Goal: Task Accomplishment & Management: Manage account settings

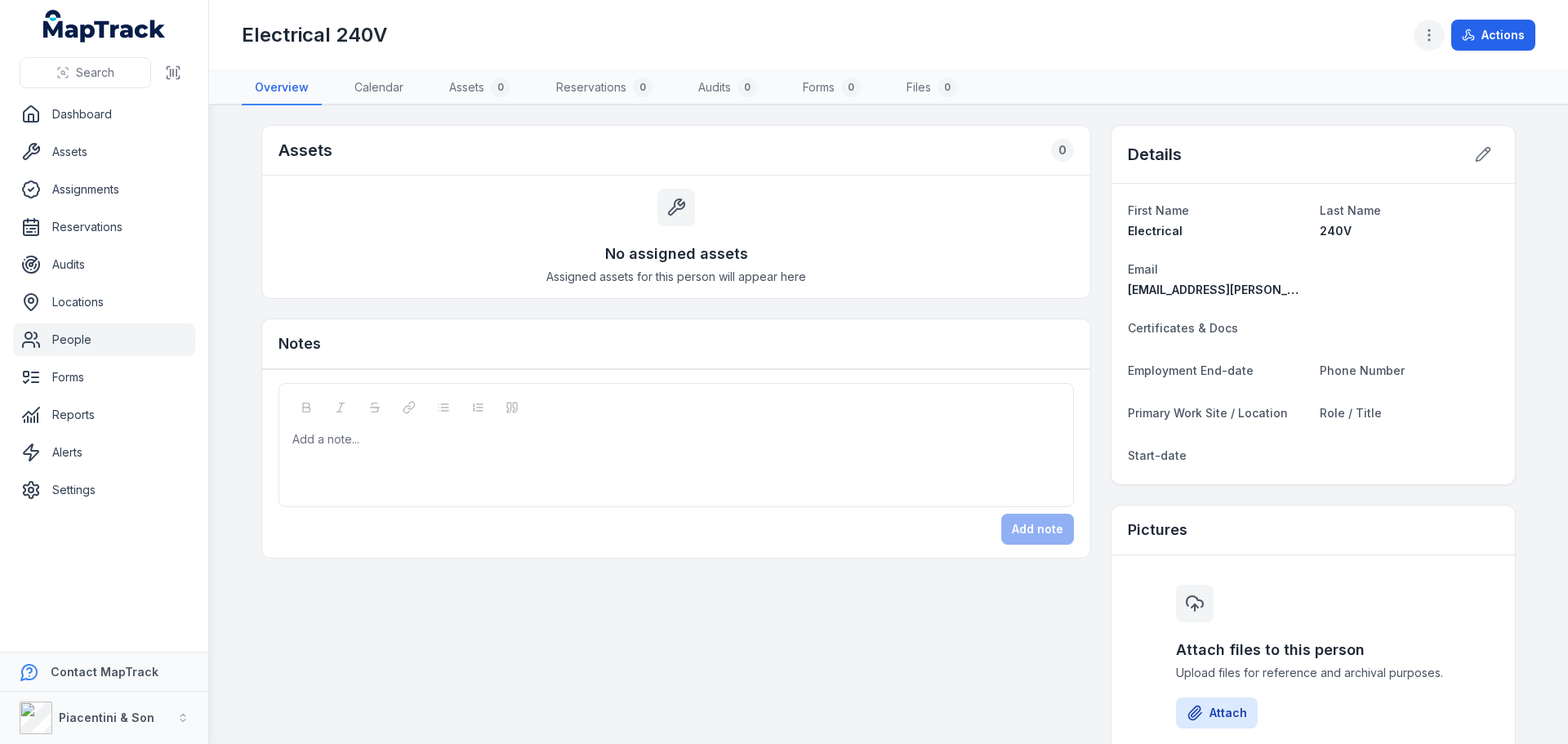
click at [1437, 40] on icon "button" at bounding box center [1428, 35] width 16 height 16
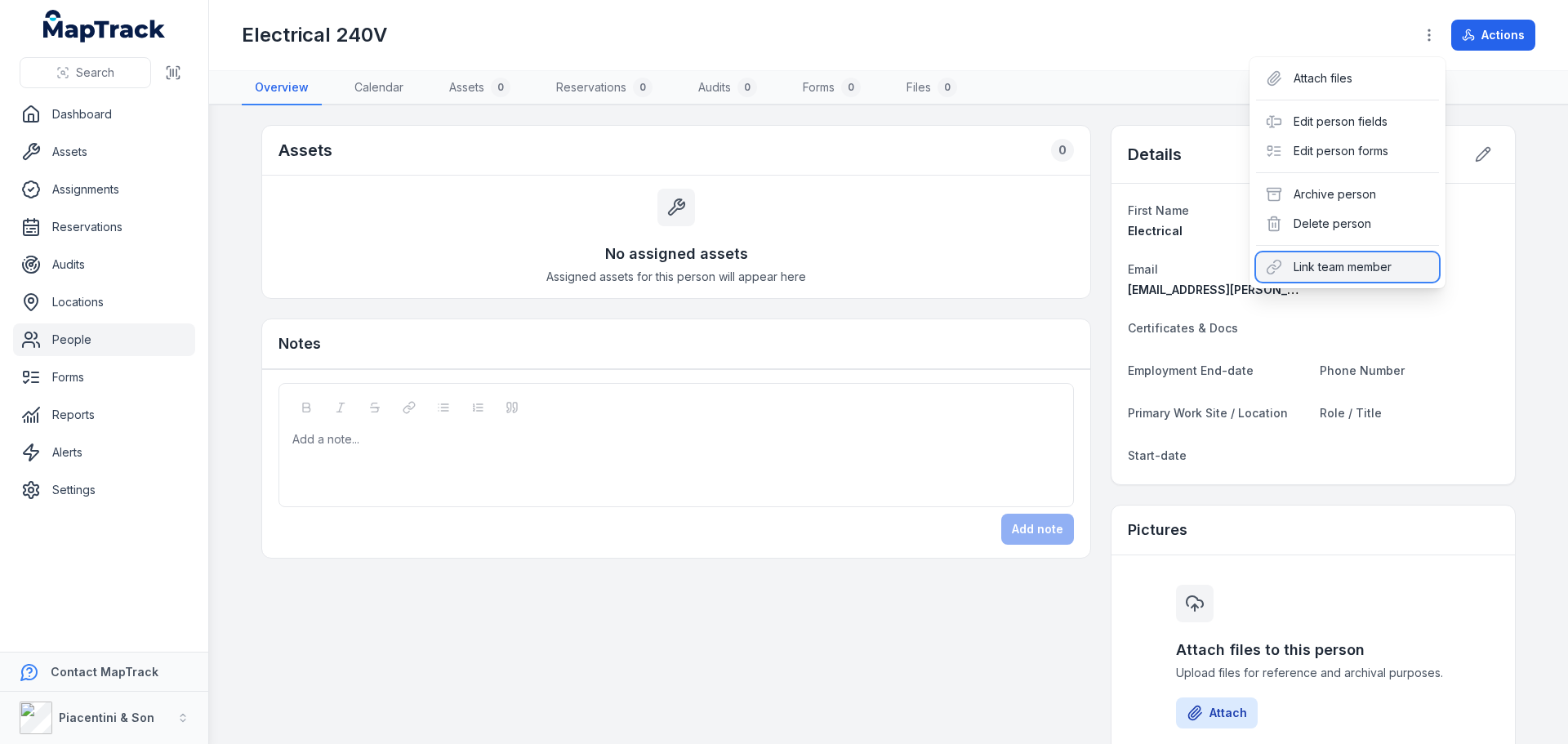
click at [1371, 267] on div "Link team member" at bounding box center [1347, 267] width 183 height 30
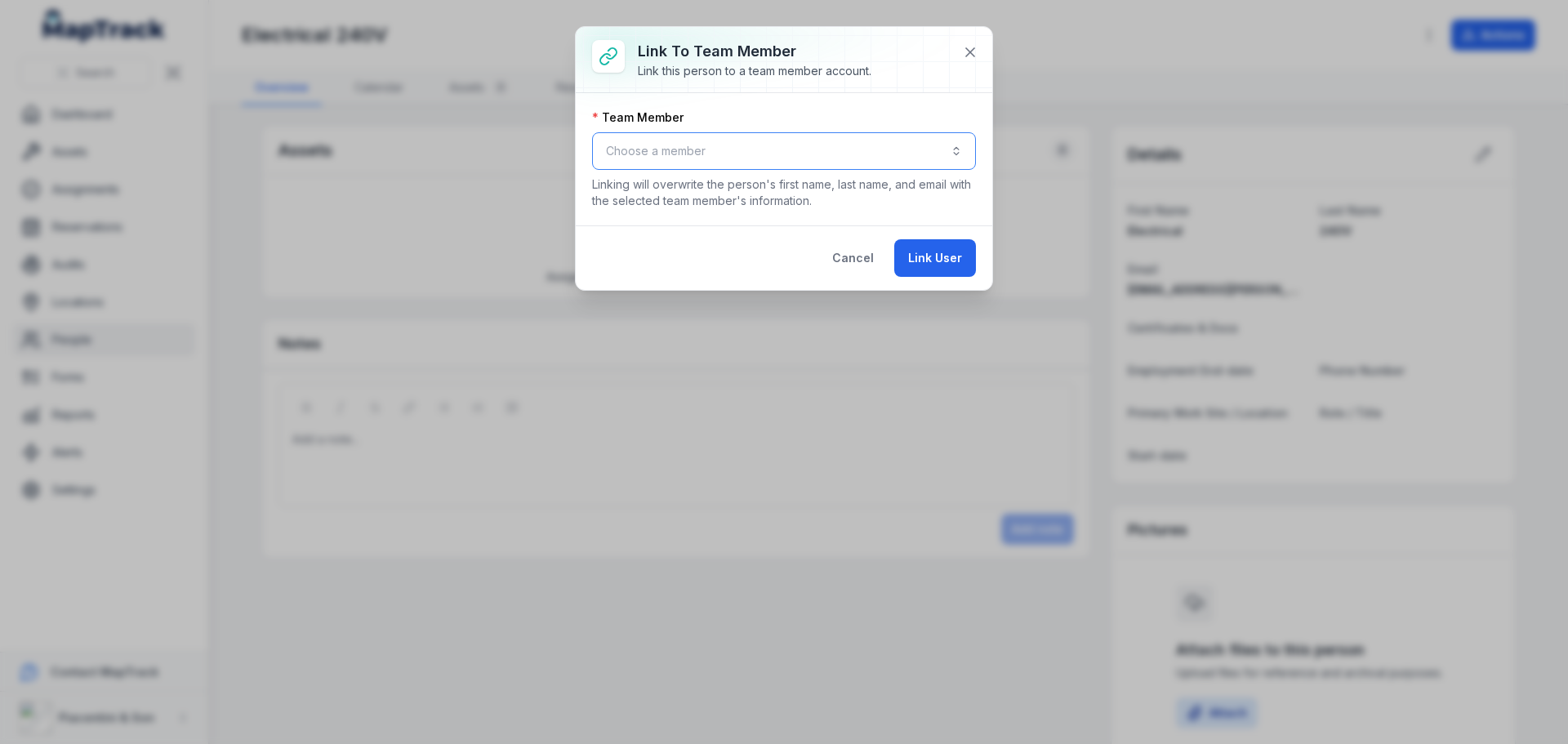
click at [700, 151] on button "Choose a member" at bounding box center [784, 151] width 384 height 38
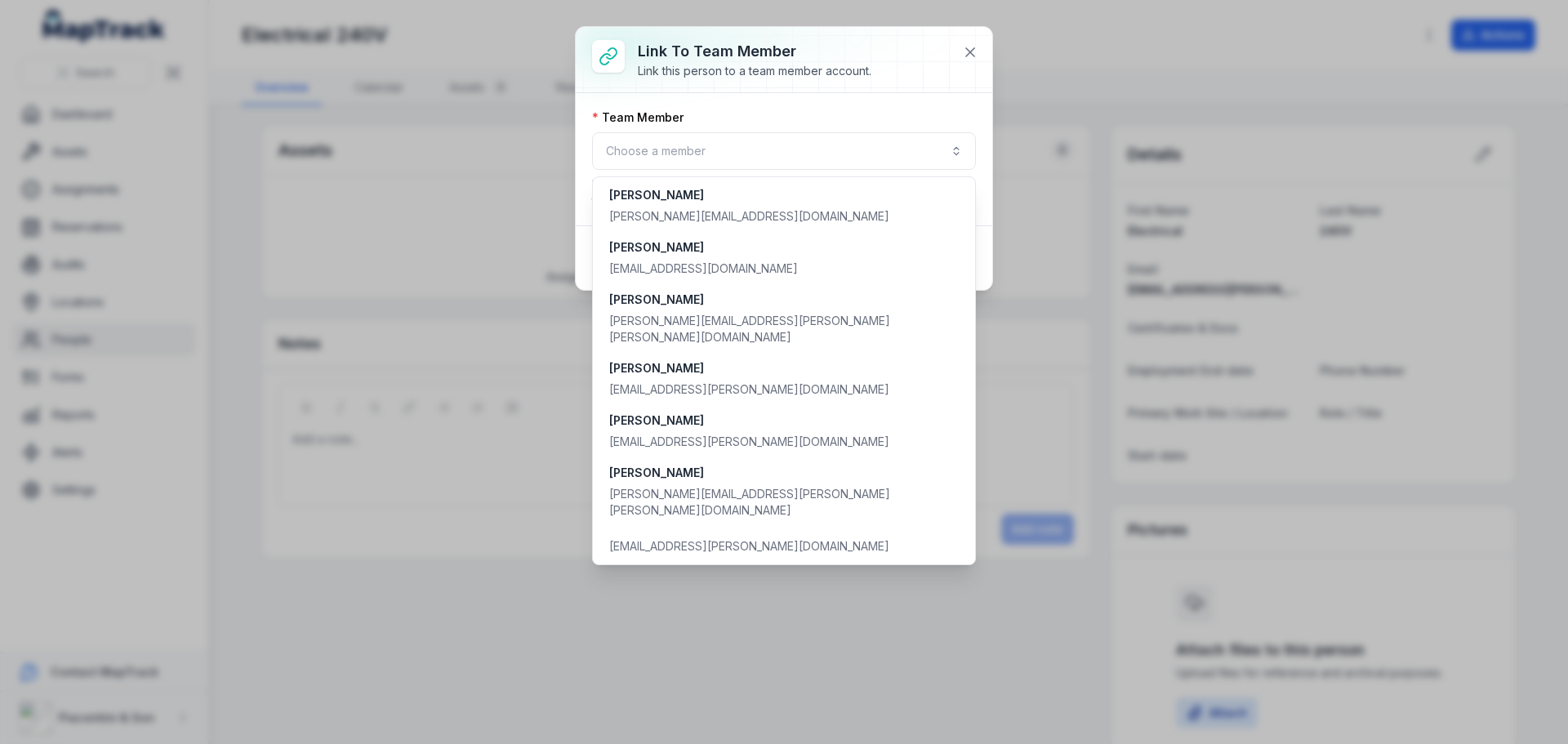
click at [719, 590] on div "Link to team member Link this person to a team member account. Team Member Choo…" at bounding box center [784, 372] width 1568 height 744
click at [829, 139] on button "Choose a member" at bounding box center [784, 151] width 384 height 38
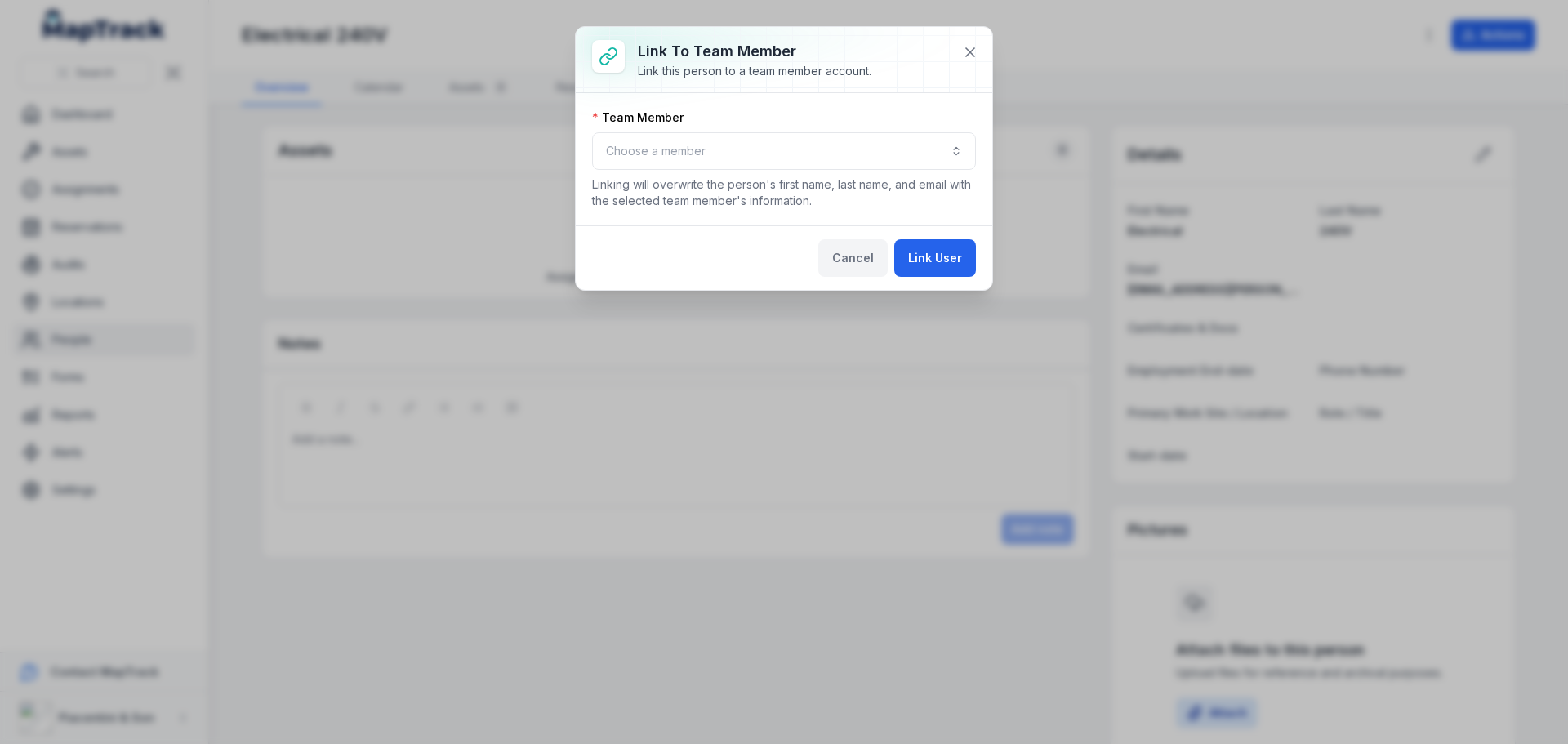
click at [854, 253] on button "Cancel" at bounding box center [853, 258] width 69 height 38
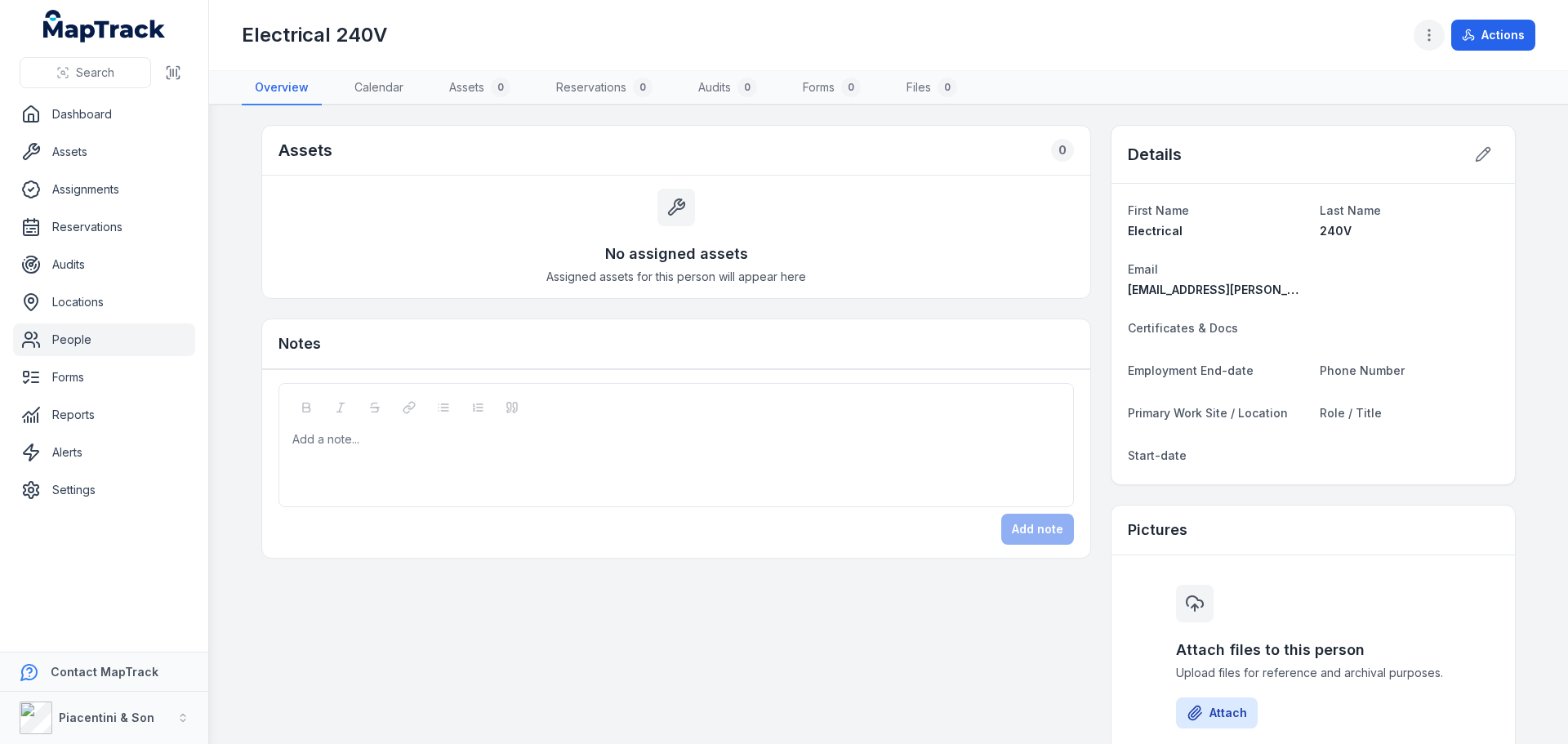
click at [1431, 38] on icon "button" at bounding box center [1428, 35] width 16 height 16
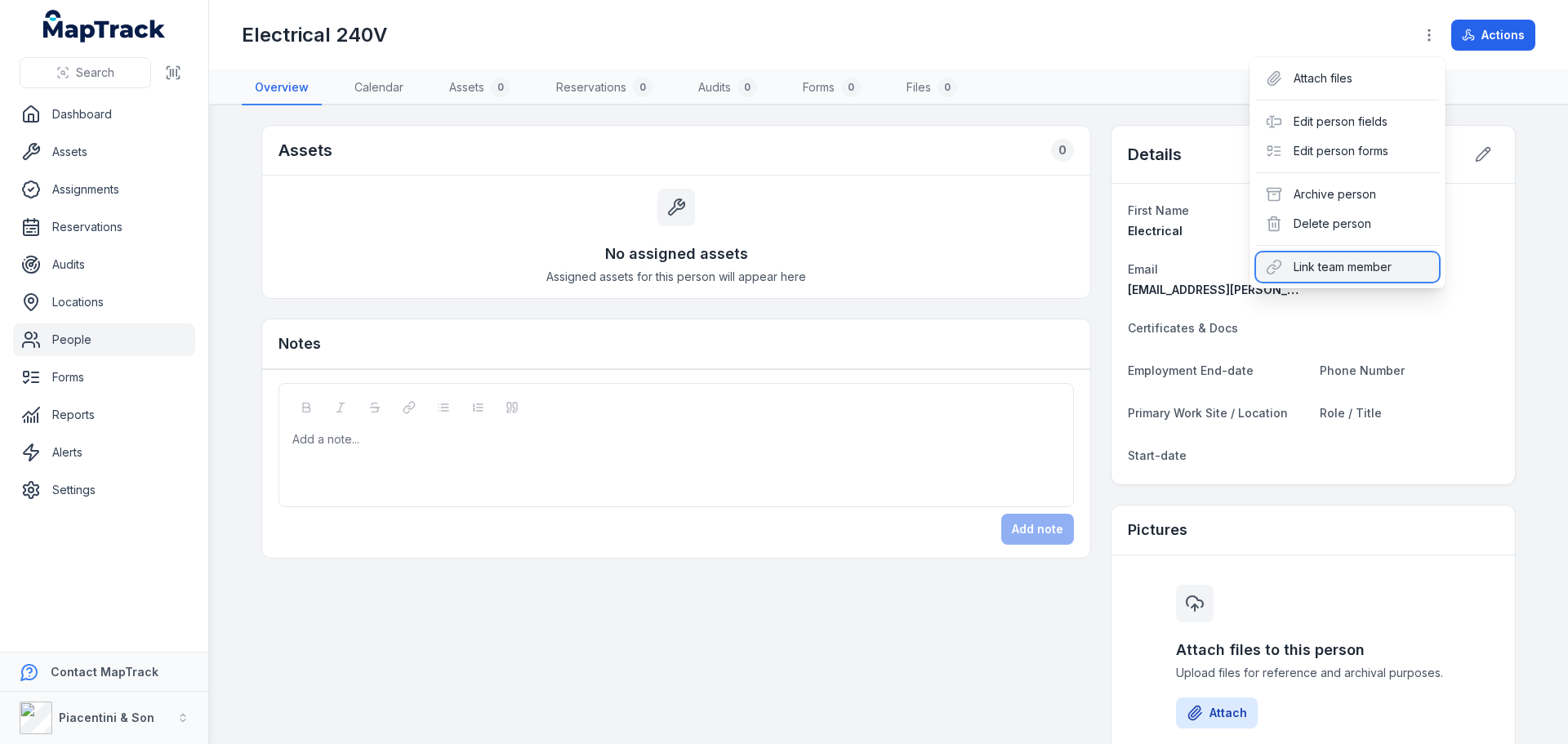
click at [1288, 261] on div "Link team member" at bounding box center [1347, 267] width 183 height 30
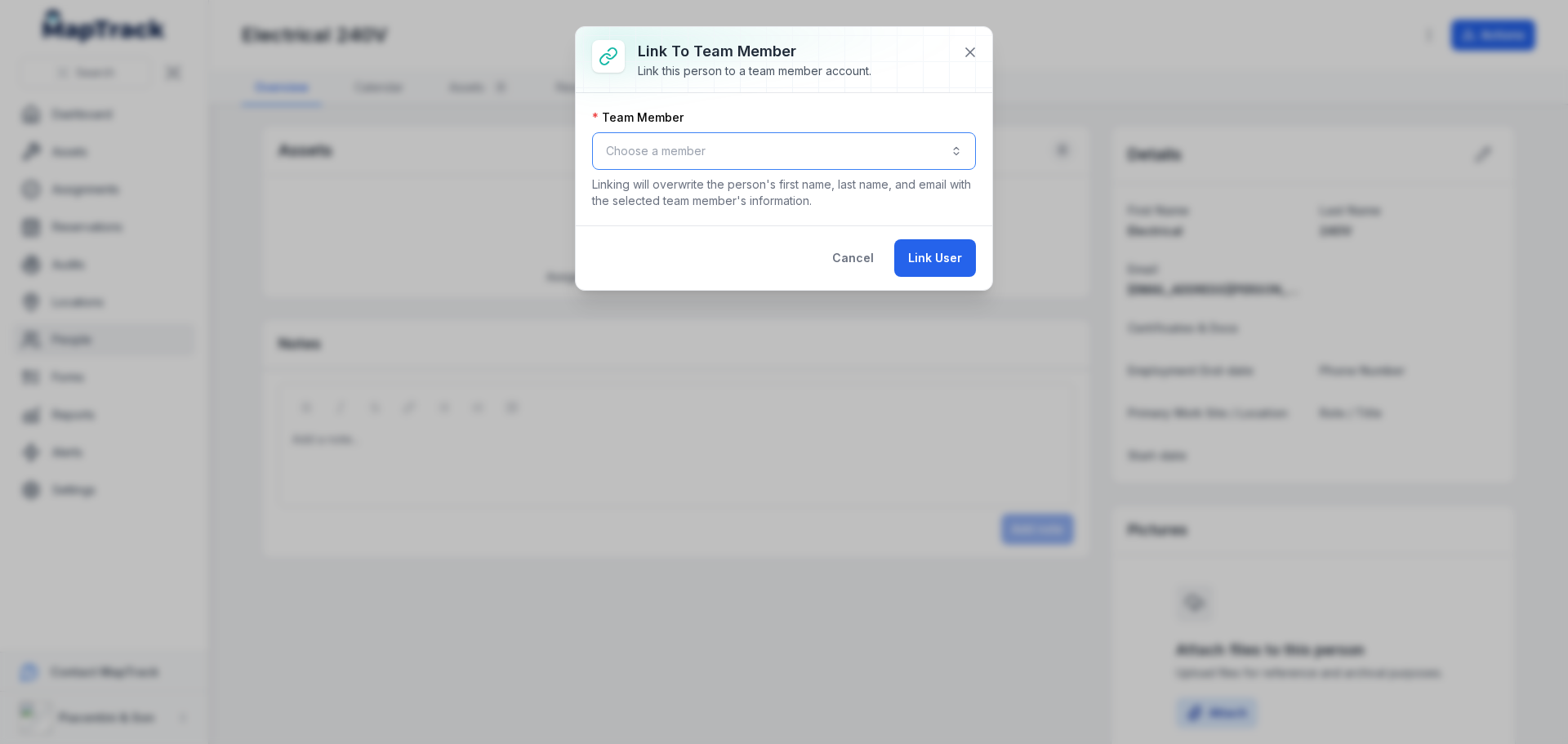
click at [707, 138] on button "Choose a member" at bounding box center [784, 151] width 384 height 38
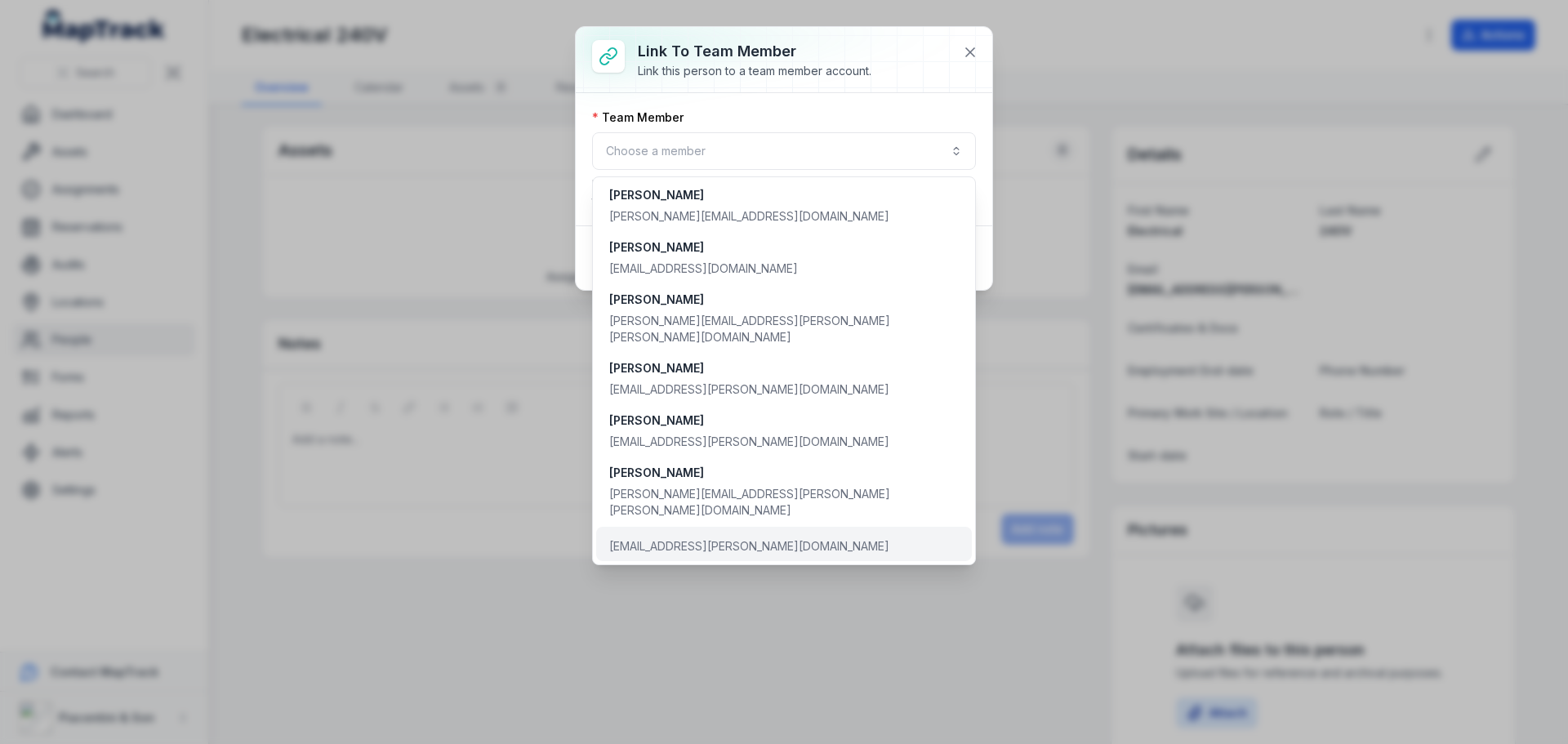
click at [661, 538] on div "[EMAIL_ADDRESS][PERSON_NAME][DOMAIN_NAME]" at bounding box center [749, 546] width 280 height 16
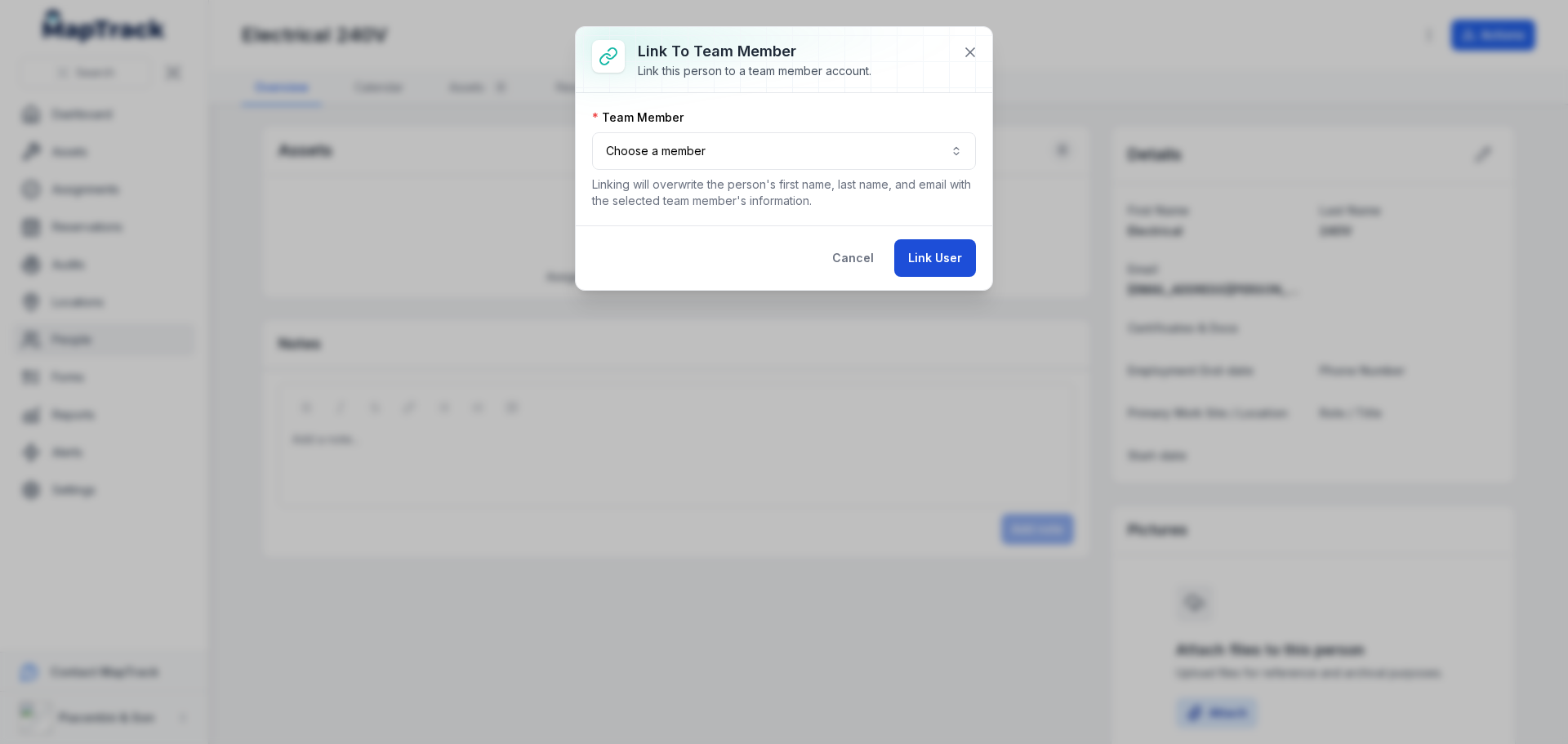
click at [929, 256] on button "Link User" at bounding box center [935, 258] width 82 height 38
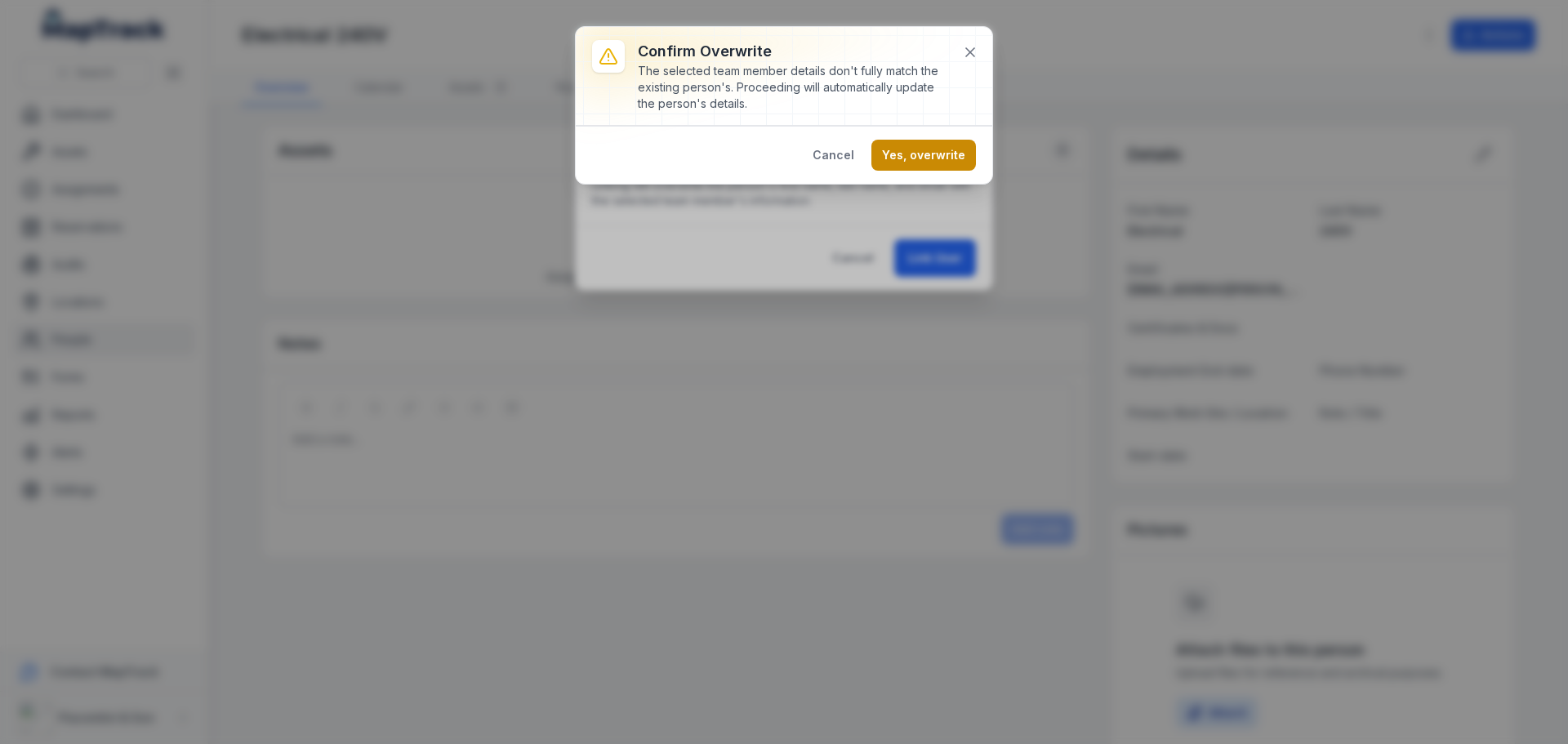
click at [916, 162] on button "Yes, overwrite" at bounding box center [924, 155] width 105 height 31
click at [1398, 33] on icon at bounding box center [1403, 33] width 13 height 13
click at [856, 137] on div "Cancel Yes, overwrite" at bounding box center [784, 154] width 417 height 58
click at [843, 148] on button "Cancel" at bounding box center [833, 155] width 63 height 31
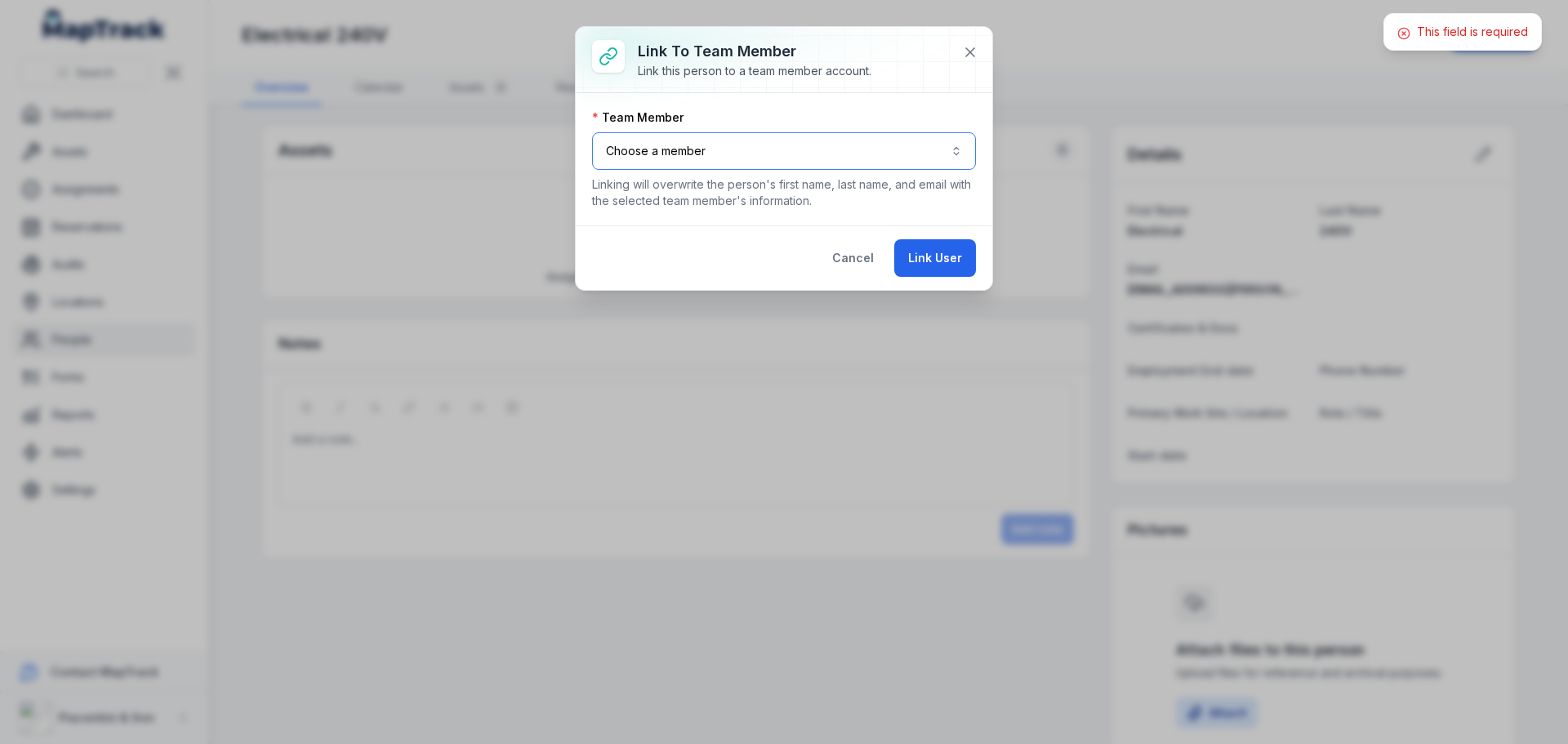
click at [751, 154] on button "**********" at bounding box center [784, 151] width 384 height 38
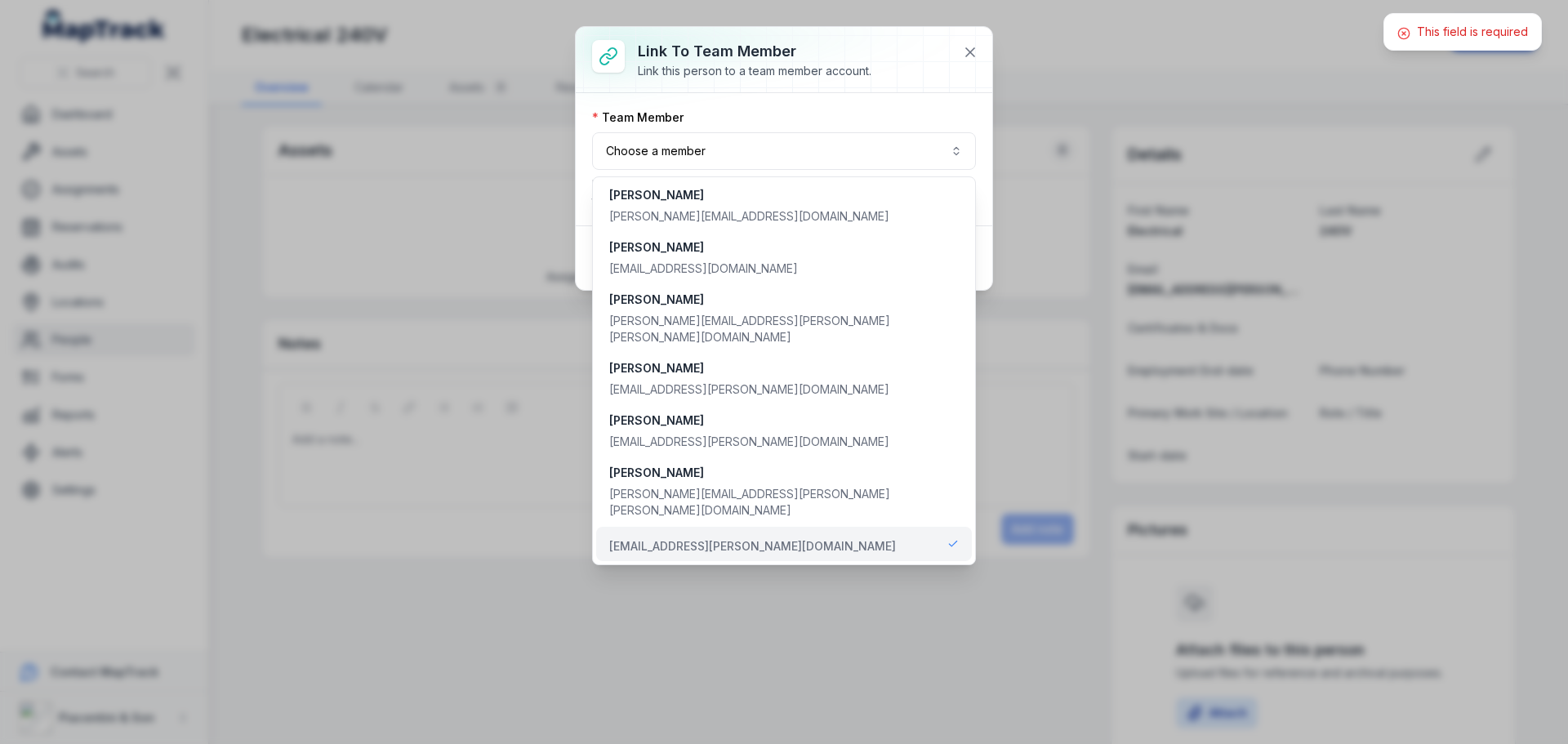
click at [730, 538] on div "[EMAIL_ADDRESS][PERSON_NAME][DOMAIN_NAME]" at bounding box center [752, 546] width 287 height 16
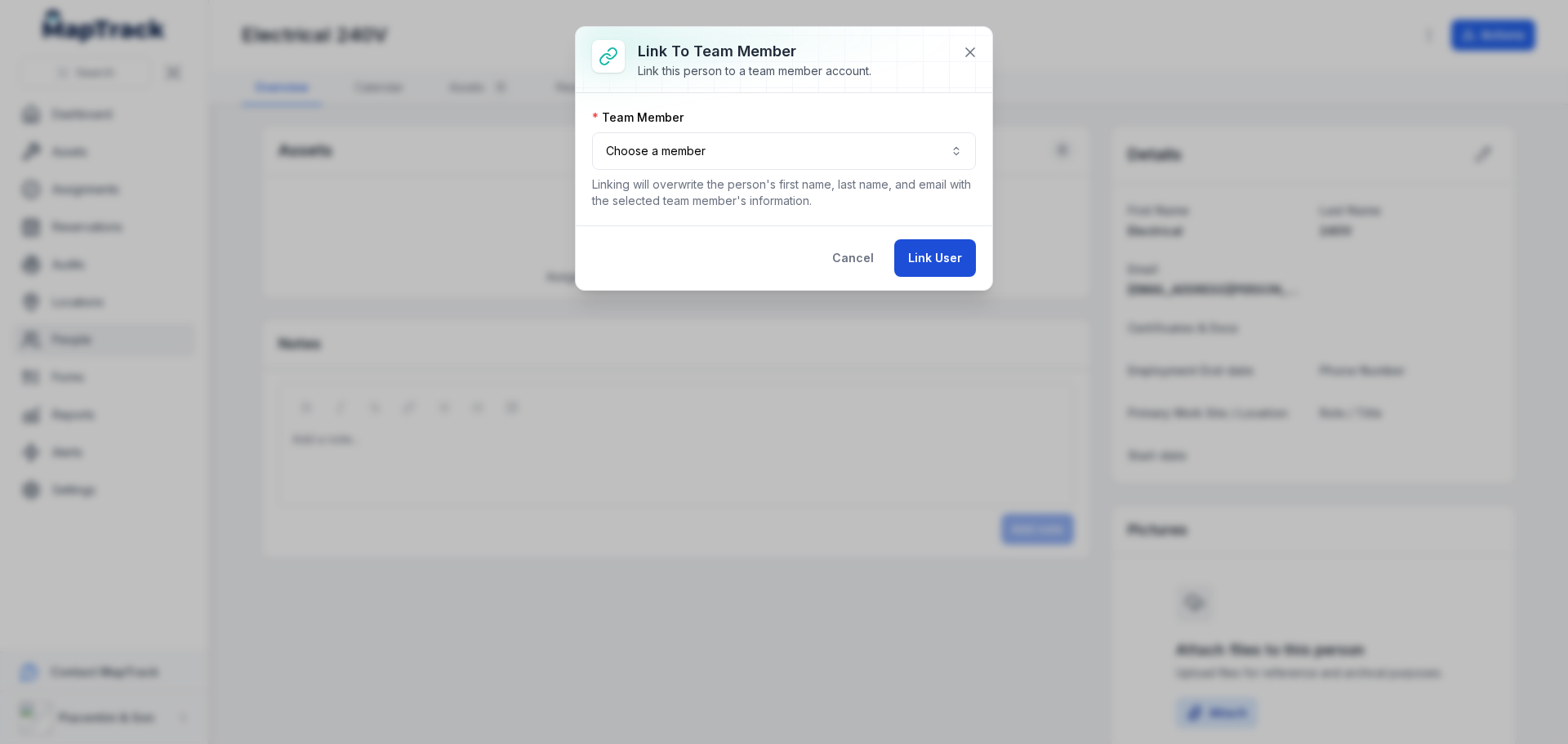
click at [916, 254] on button "Link User" at bounding box center [935, 258] width 82 height 38
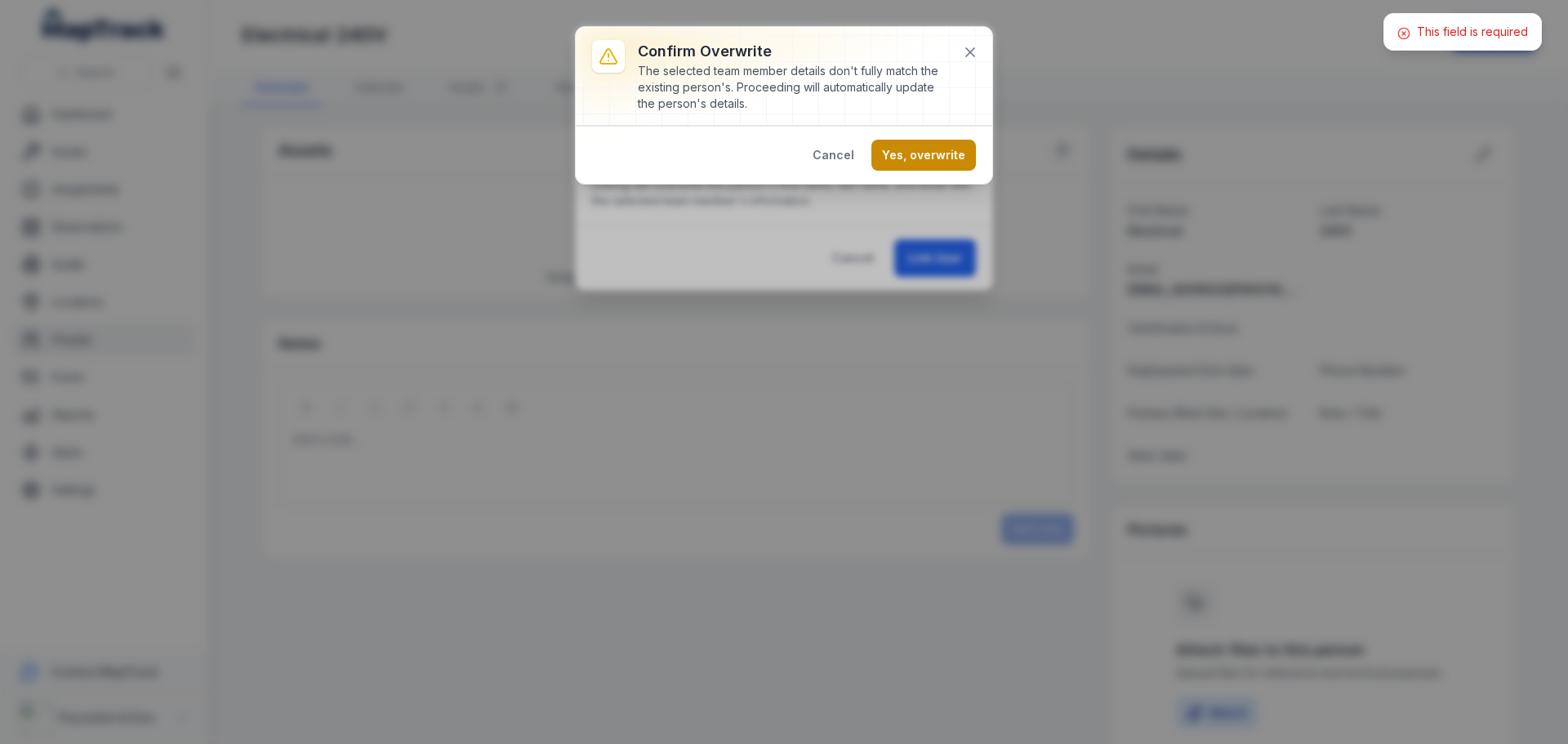
click at [918, 167] on button "Yes, overwrite" at bounding box center [924, 155] width 105 height 31
click at [843, 159] on button "Cancel" at bounding box center [833, 155] width 63 height 31
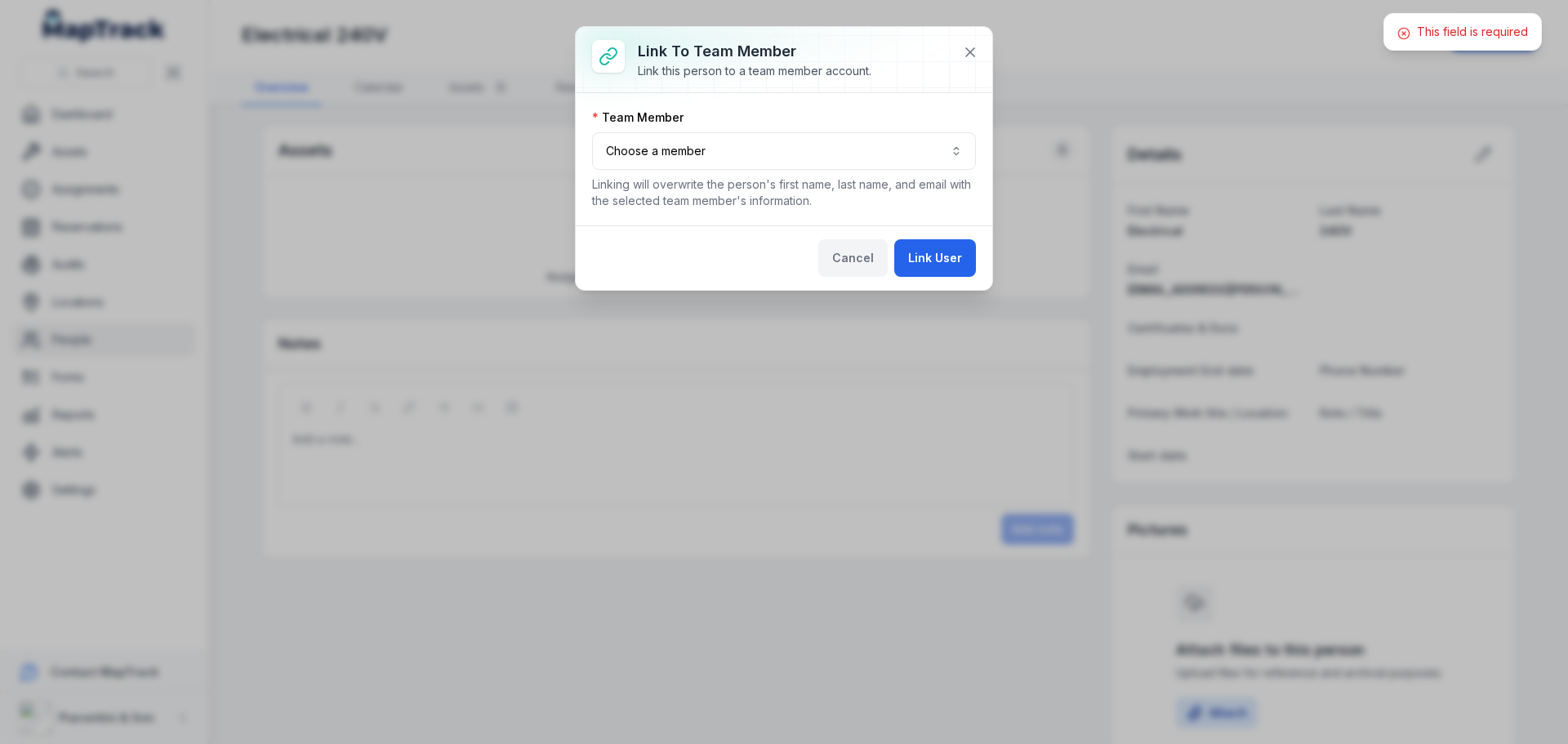
click at [855, 263] on button "Cancel" at bounding box center [853, 258] width 69 height 38
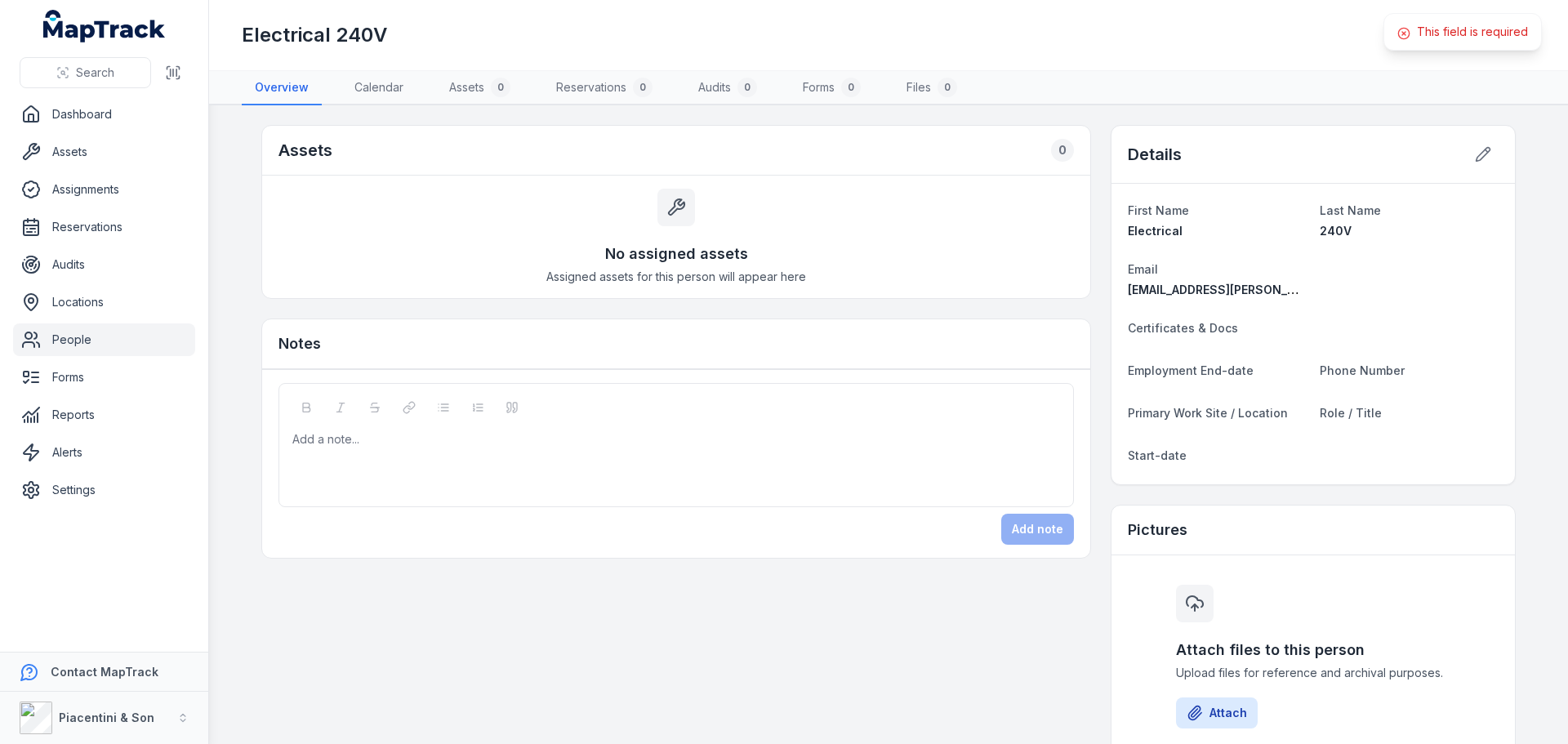
click at [1441, 28] on p "This field is required" at bounding box center [1472, 31] width 111 height 16
click at [1402, 29] on circle at bounding box center [1403, 33] width 11 height 11
click at [1405, 33] on icon at bounding box center [1404, 34] width 3 height 3
click at [1486, 165] on button at bounding box center [1482, 154] width 31 height 31
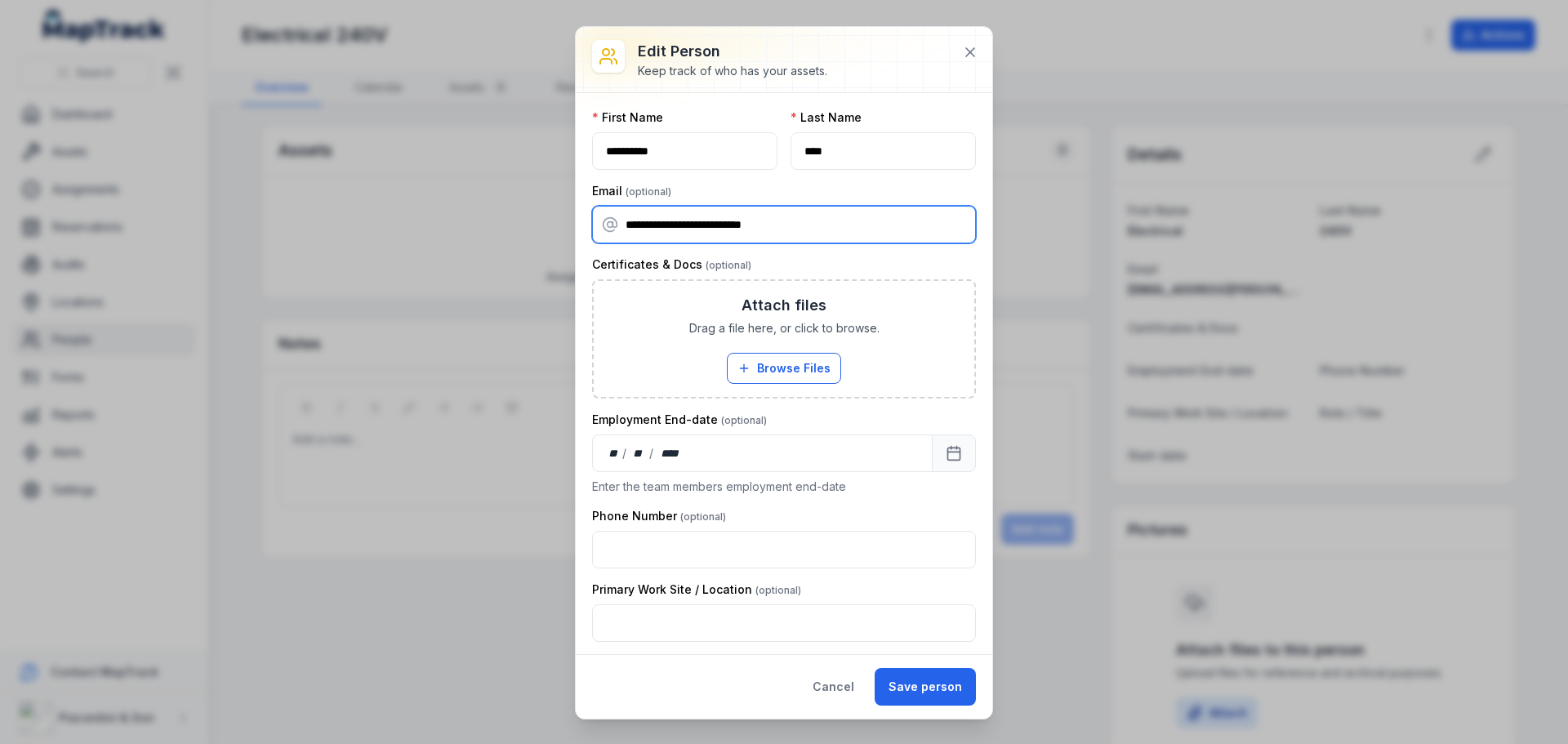
click at [800, 226] on input "**********" at bounding box center [784, 224] width 384 height 38
click at [625, 218] on input "**********" at bounding box center [784, 224] width 384 height 38
click at [703, 196] on div "Email" at bounding box center [784, 191] width 384 height 16
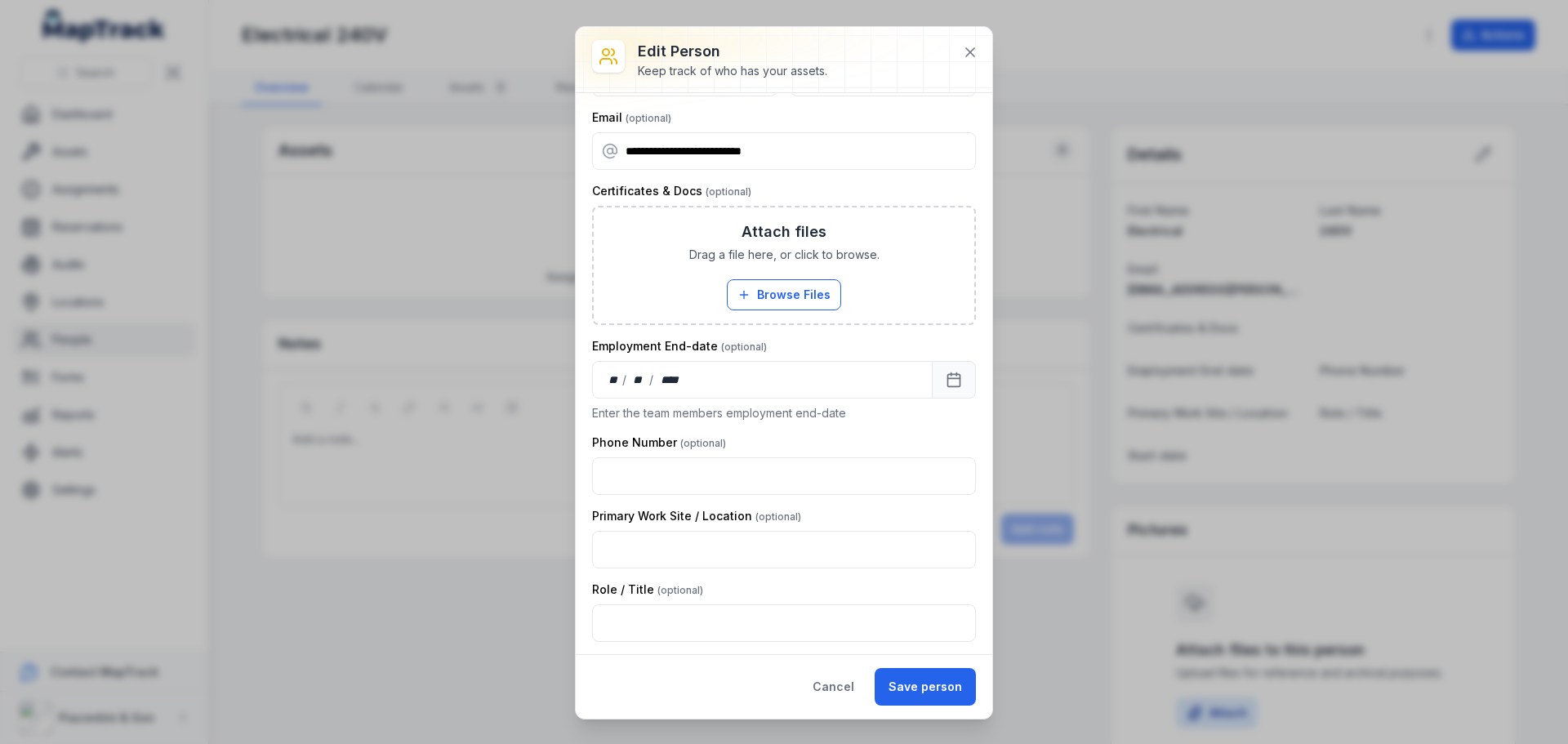
scroll to position [174, 0]
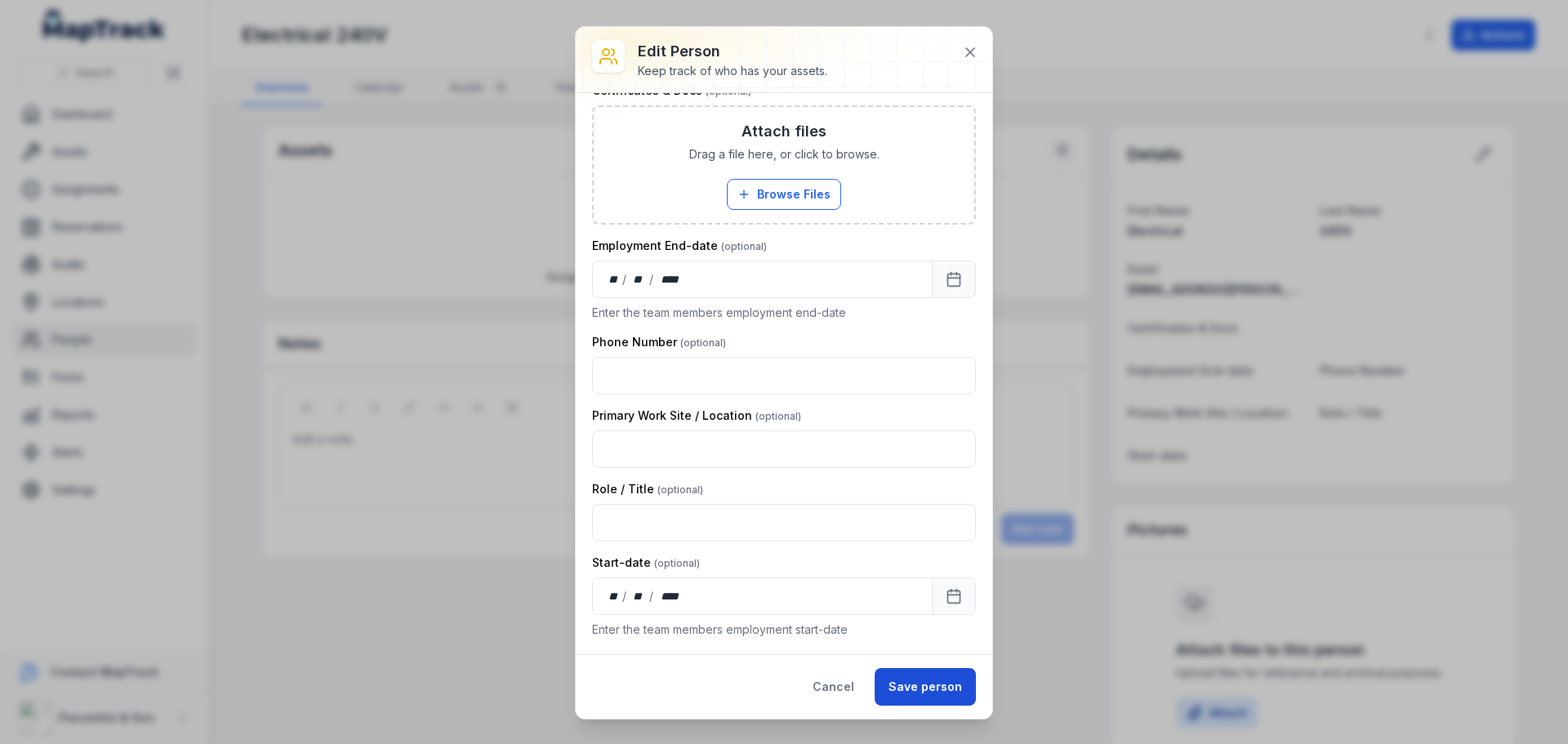
click at [903, 676] on button "Save person" at bounding box center [925, 687] width 101 height 38
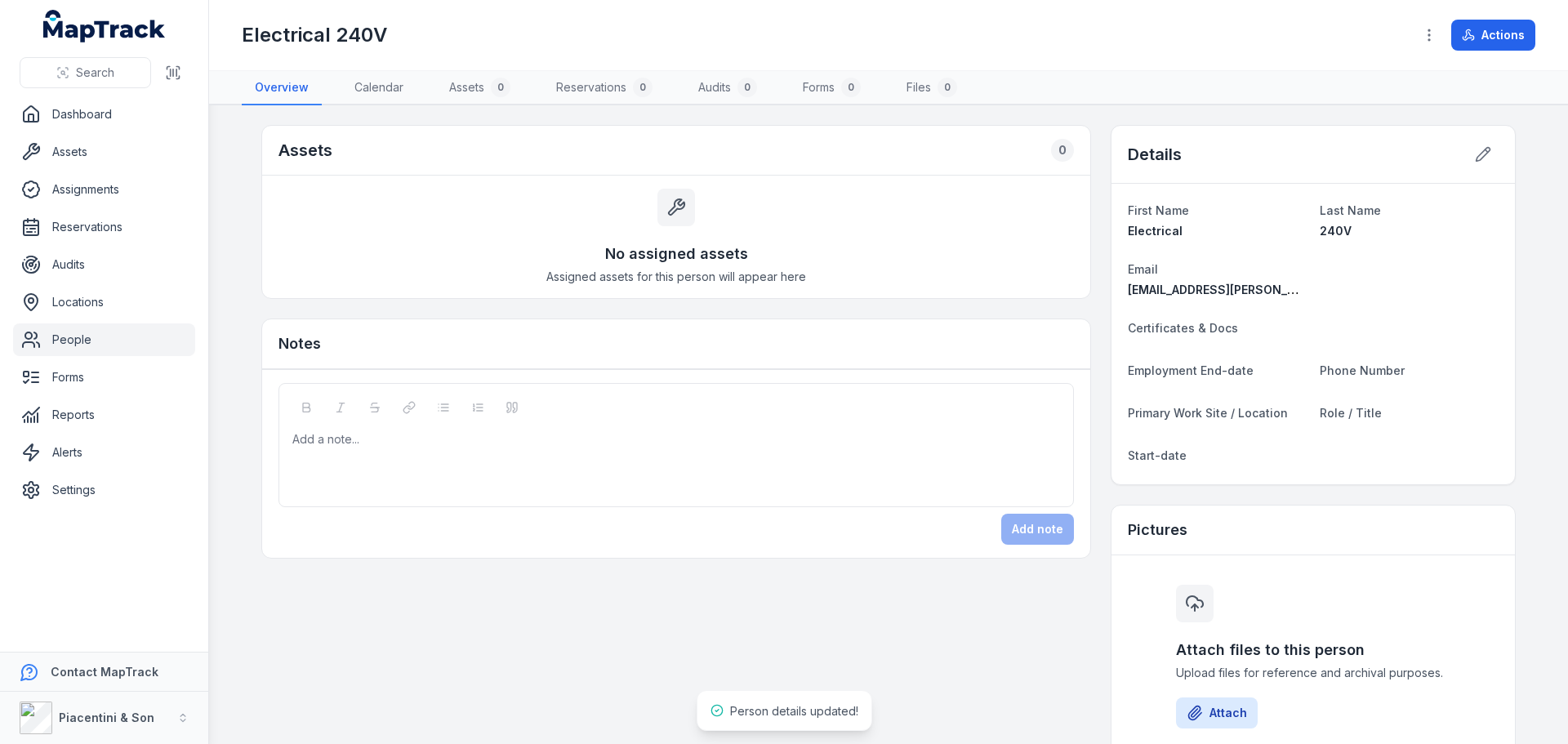
click at [1425, 30] on p "This field is required" at bounding box center [1472, 31] width 111 height 16
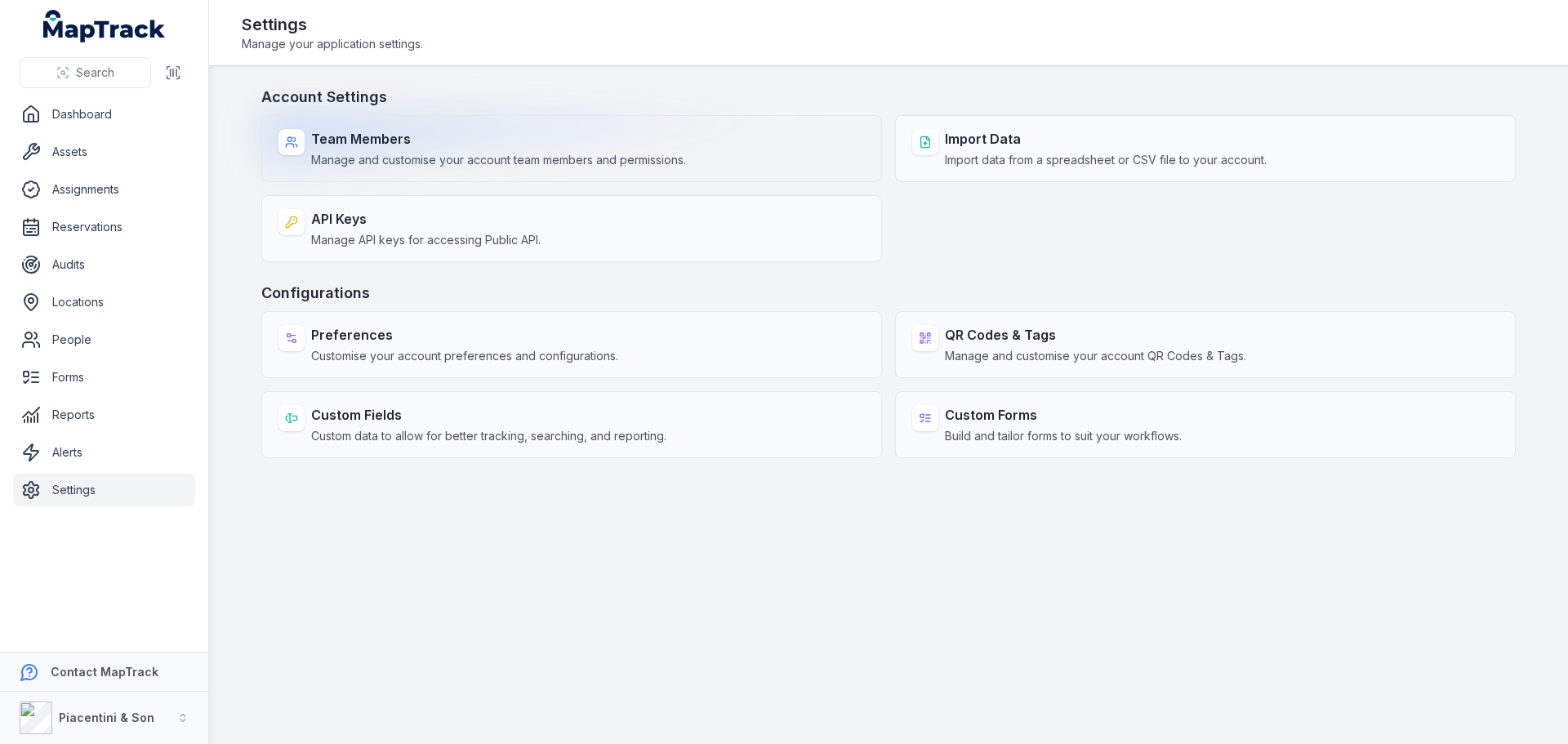
click at [437, 158] on span "Manage and customise your account team members and permissions." at bounding box center [498, 159] width 374 height 16
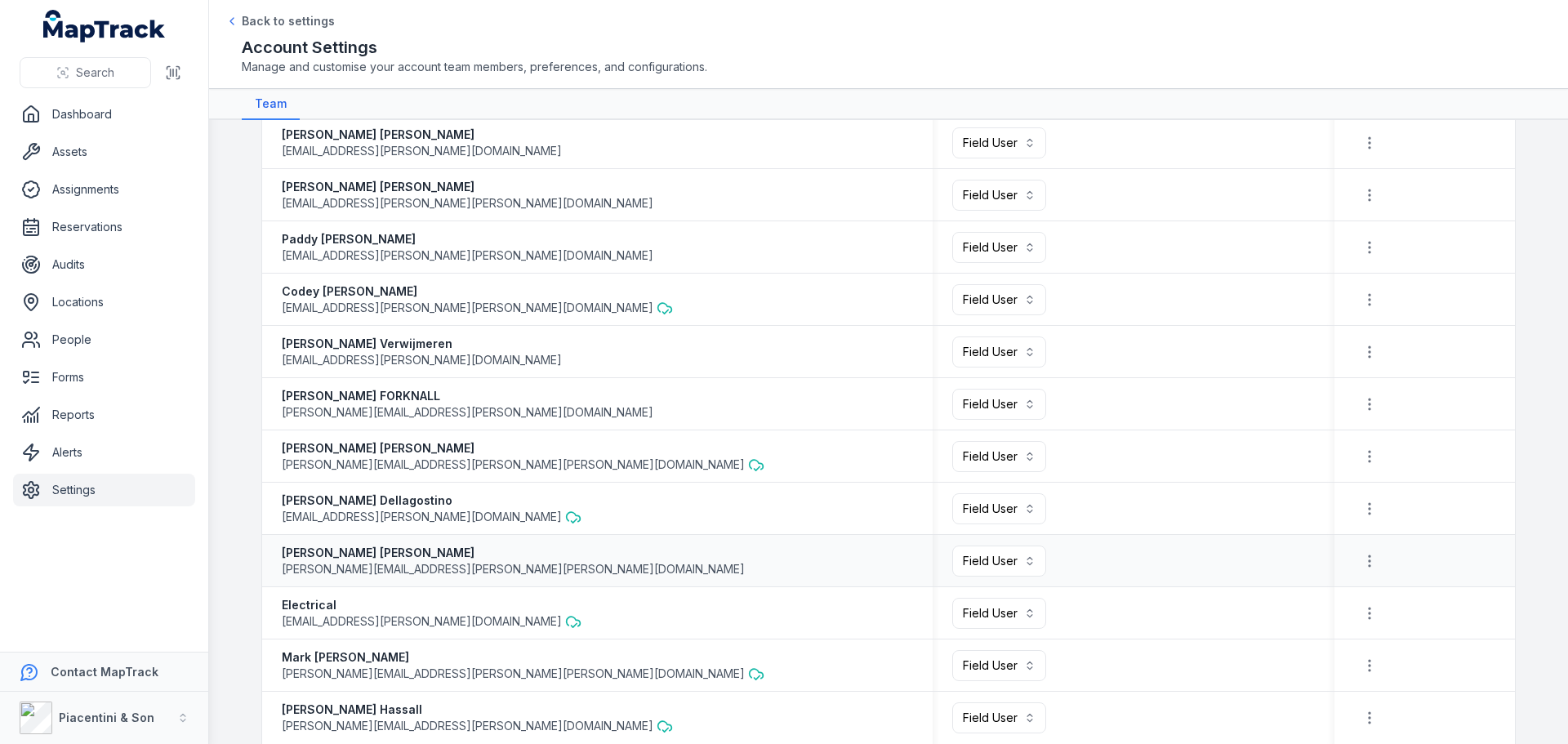
scroll to position [682, 0]
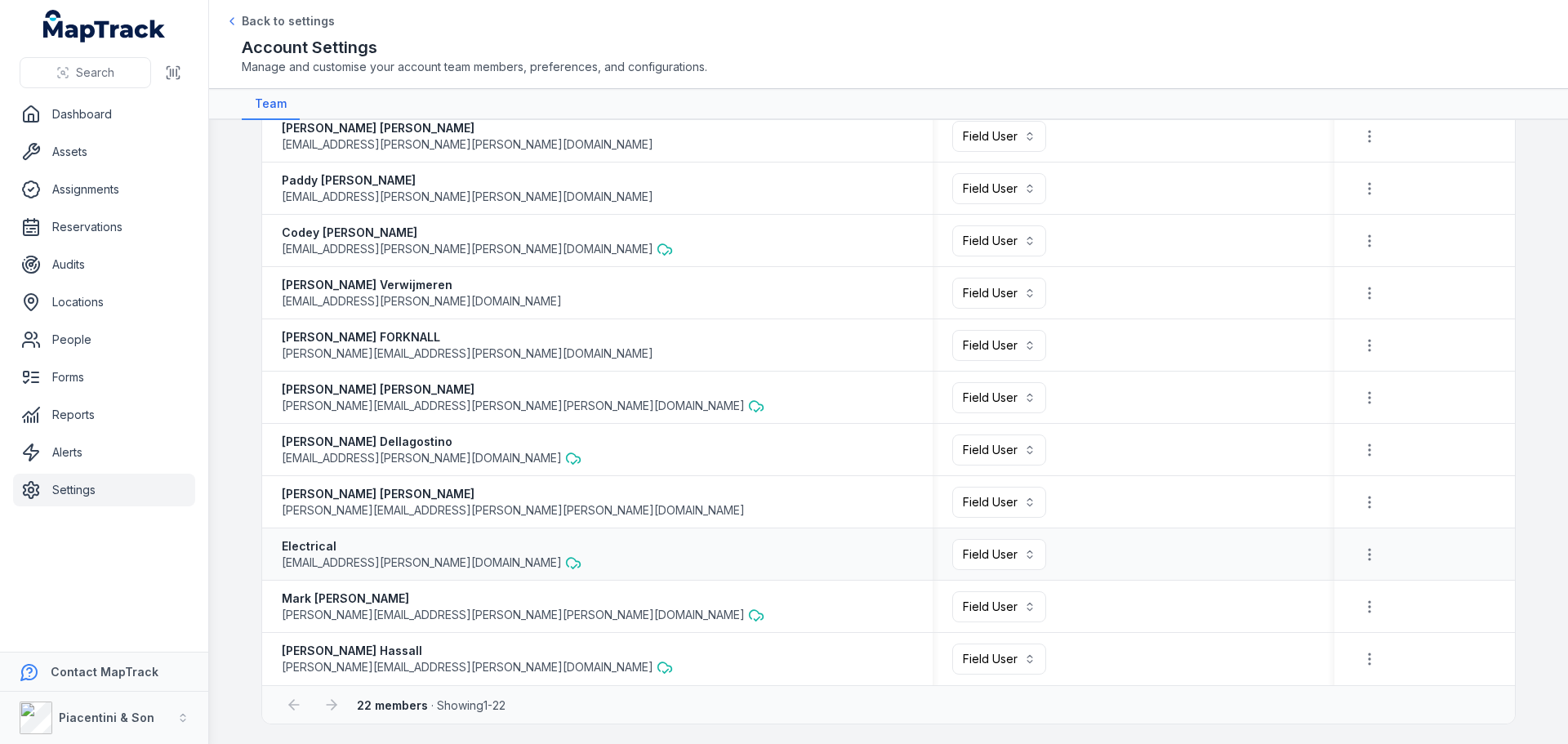
click at [361, 562] on span "[EMAIL_ADDRESS][PERSON_NAME][DOMAIN_NAME]" at bounding box center [422, 562] width 280 height 16
click at [330, 547] on strong "Electrical" at bounding box center [431, 546] width 299 height 16
click at [320, 545] on strong "Electrical" at bounding box center [431, 546] width 299 height 16
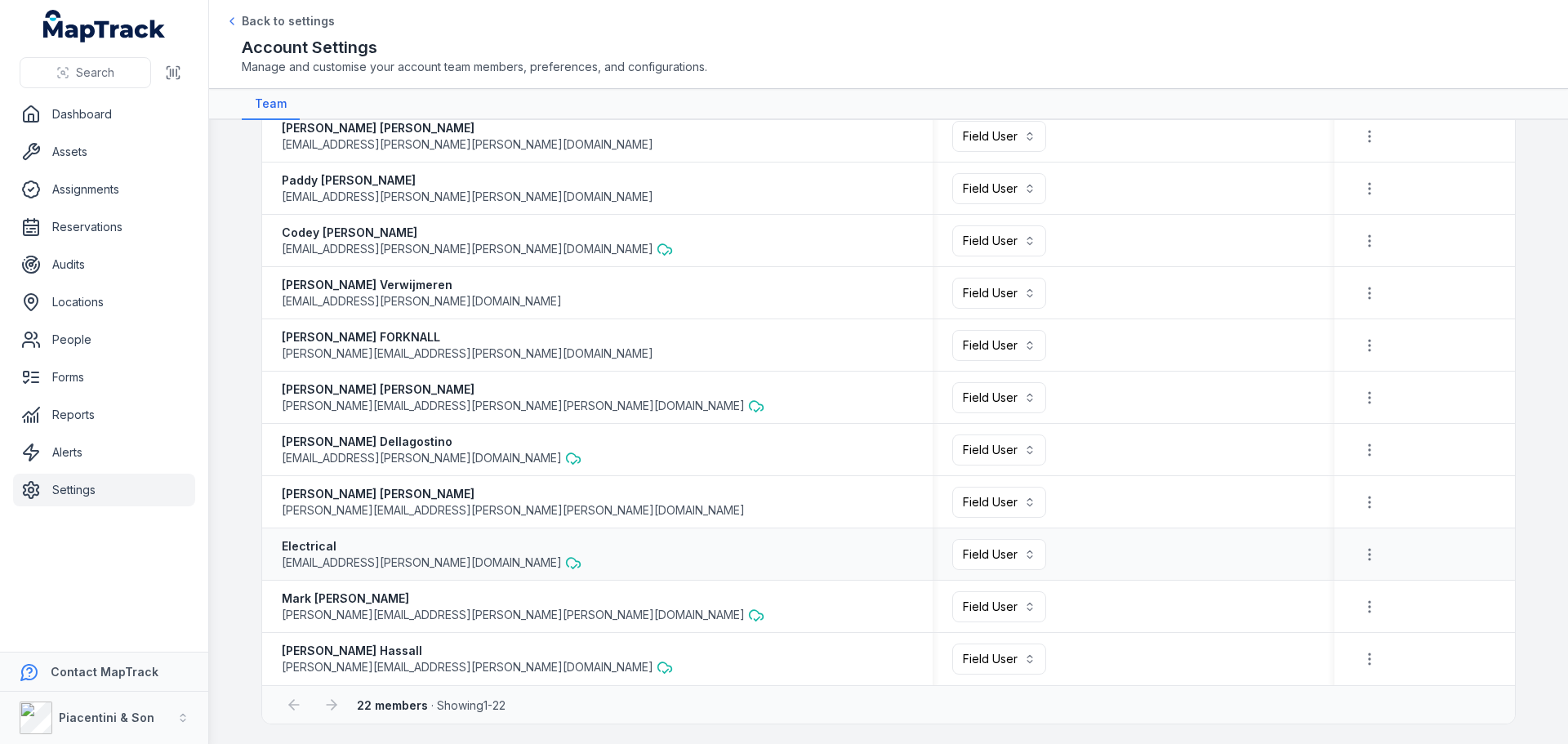
click at [385, 560] on span "[EMAIL_ADDRESS][PERSON_NAME][DOMAIN_NAME]" at bounding box center [422, 562] width 280 height 16
click at [1030, 547] on button "Field User ******" at bounding box center [999, 554] width 94 height 31
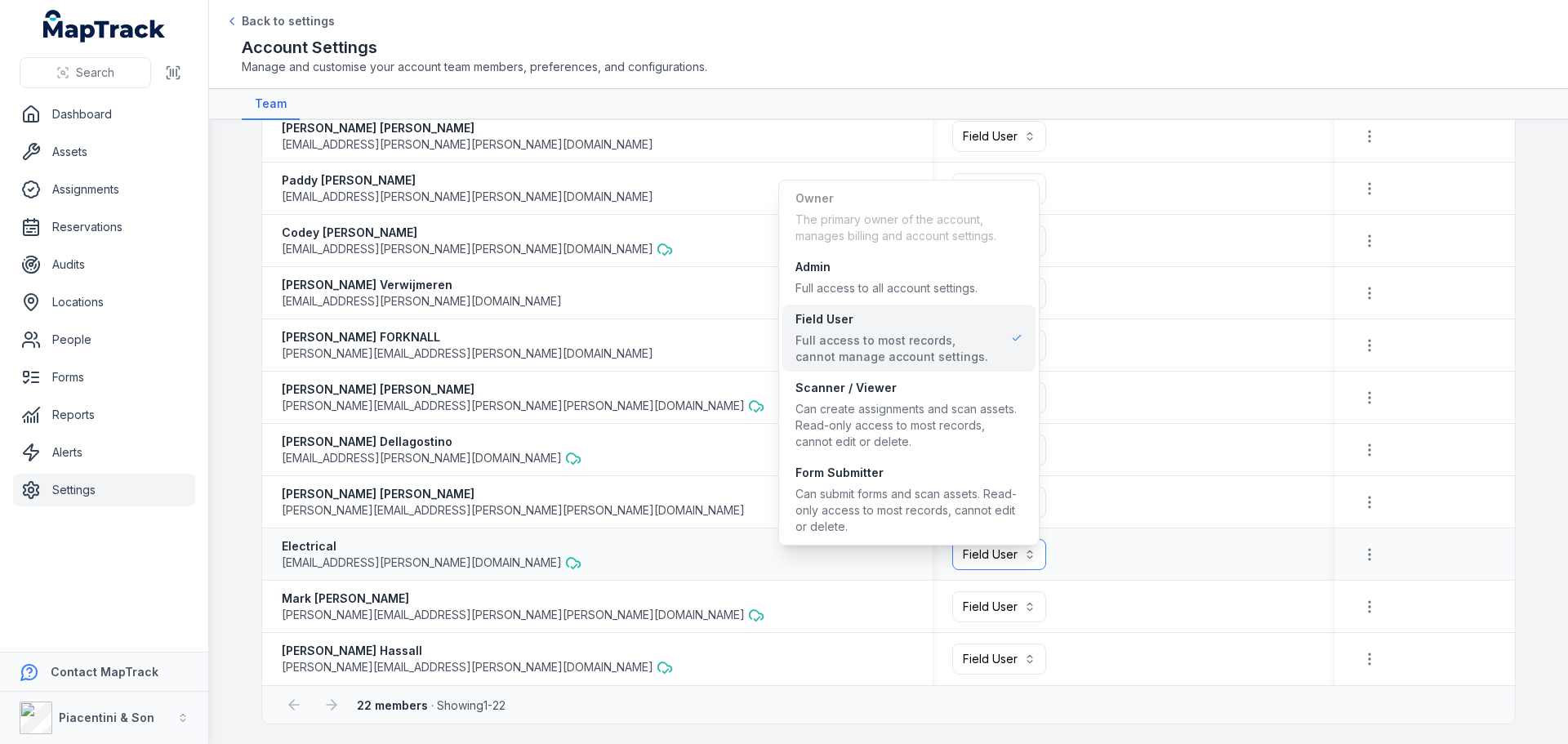
click at [1026, 552] on button "Field User ******" at bounding box center [999, 554] width 94 height 31
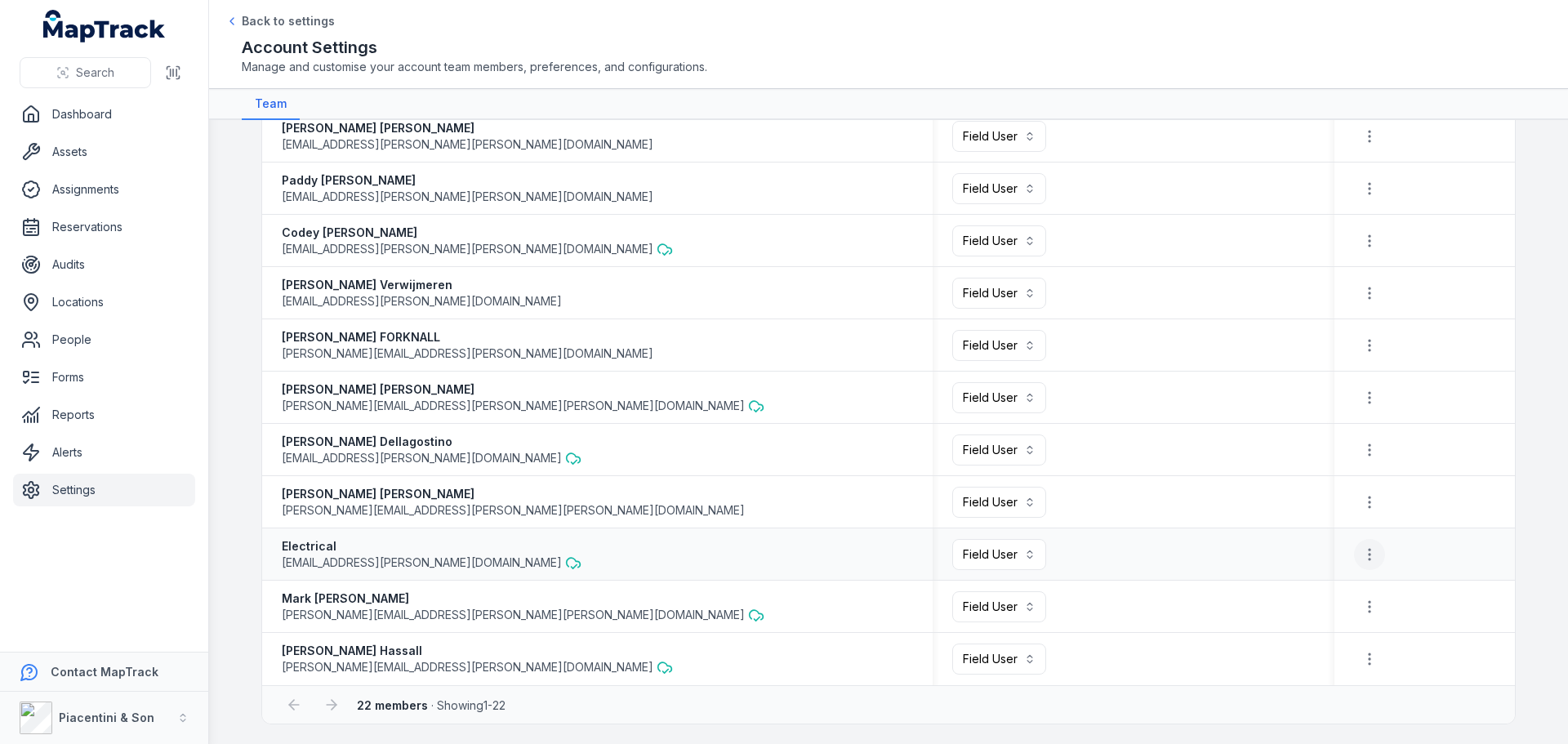
click at [1357, 543] on button "button" at bounding box center [1369, 554] width 31 height 31
click at [306, 546] on strong "Electrical" at bounding box center [431, 546] width 299 height 16
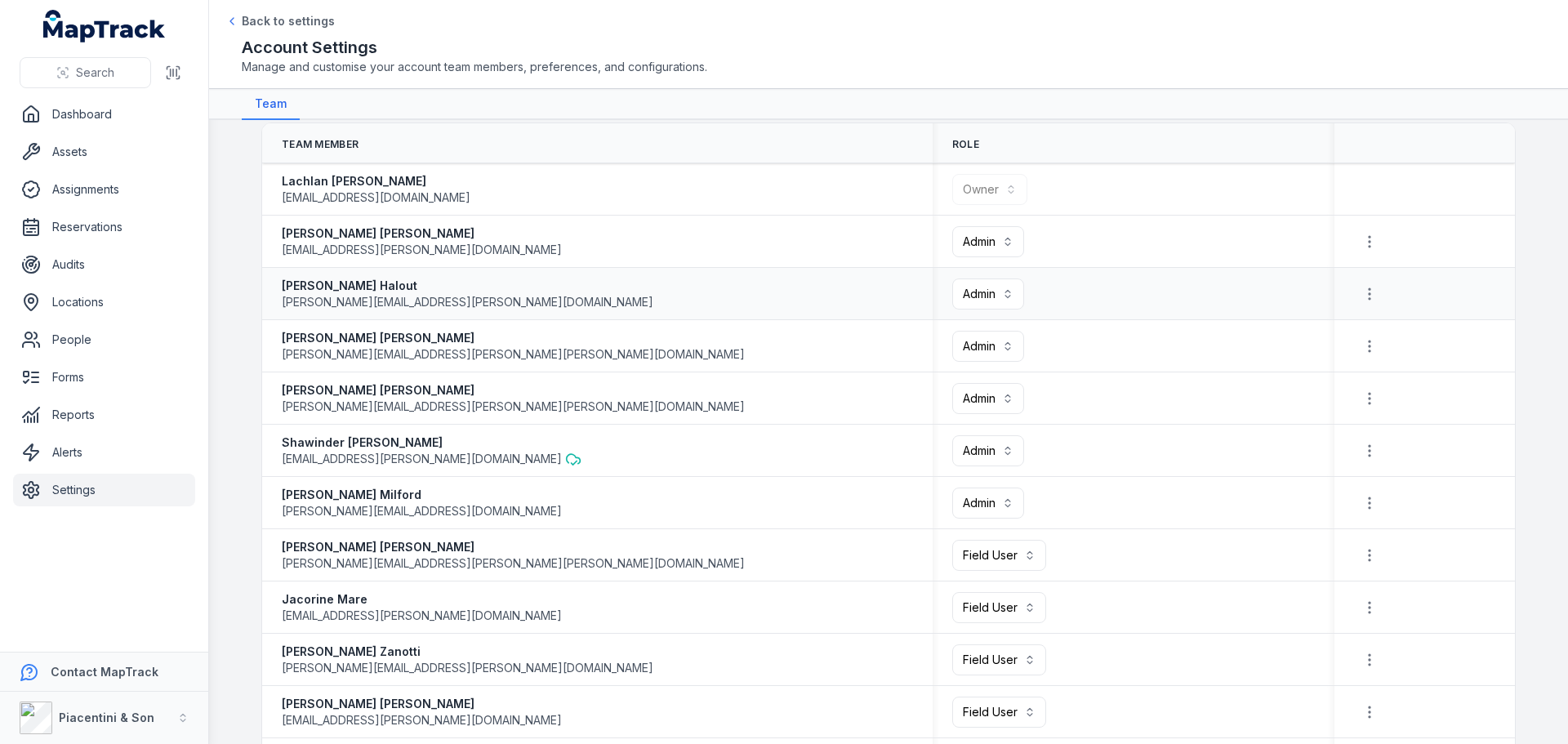
scroll to position [0, 0]
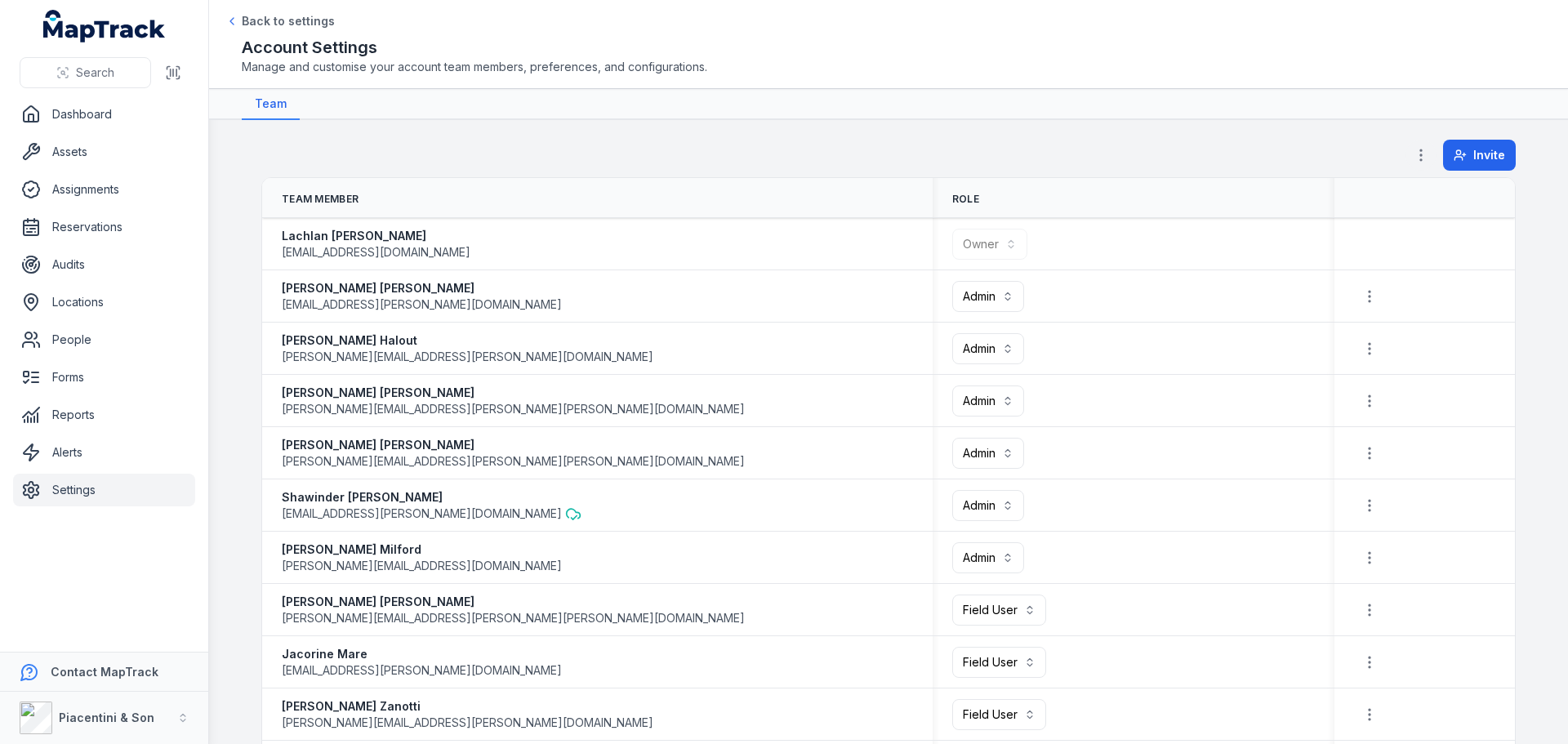
click at [1420, 152] on icon "button" at bounding box center [1420, 154] width 16 height 16
click at [1416, 148] on icon "button" at bounding box center [1420, 154] width 16 height 16
click at [1413, 149] on icon "button" at bounding box center [1420, 154] width 16 height 16
click at [1307, 126] on main "**********" at bounding box center [888, 432] width 1359 height 624
click at [374, 127] on main "**********" at bounding box center [888, 432] width 1359 height 624
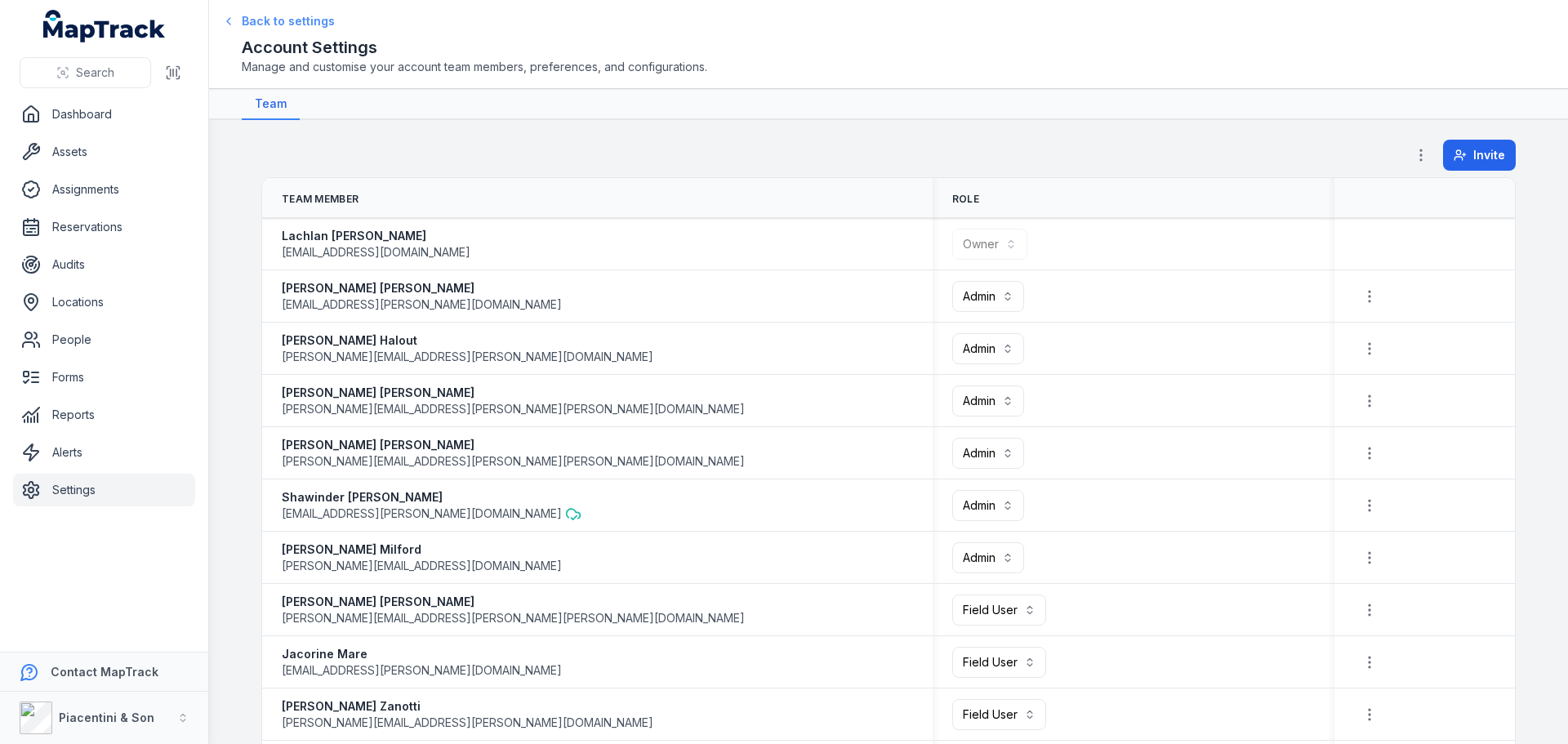
click at [241, 22] on link "Back to settings" at bounding box center [280, 20] width 110 height 16
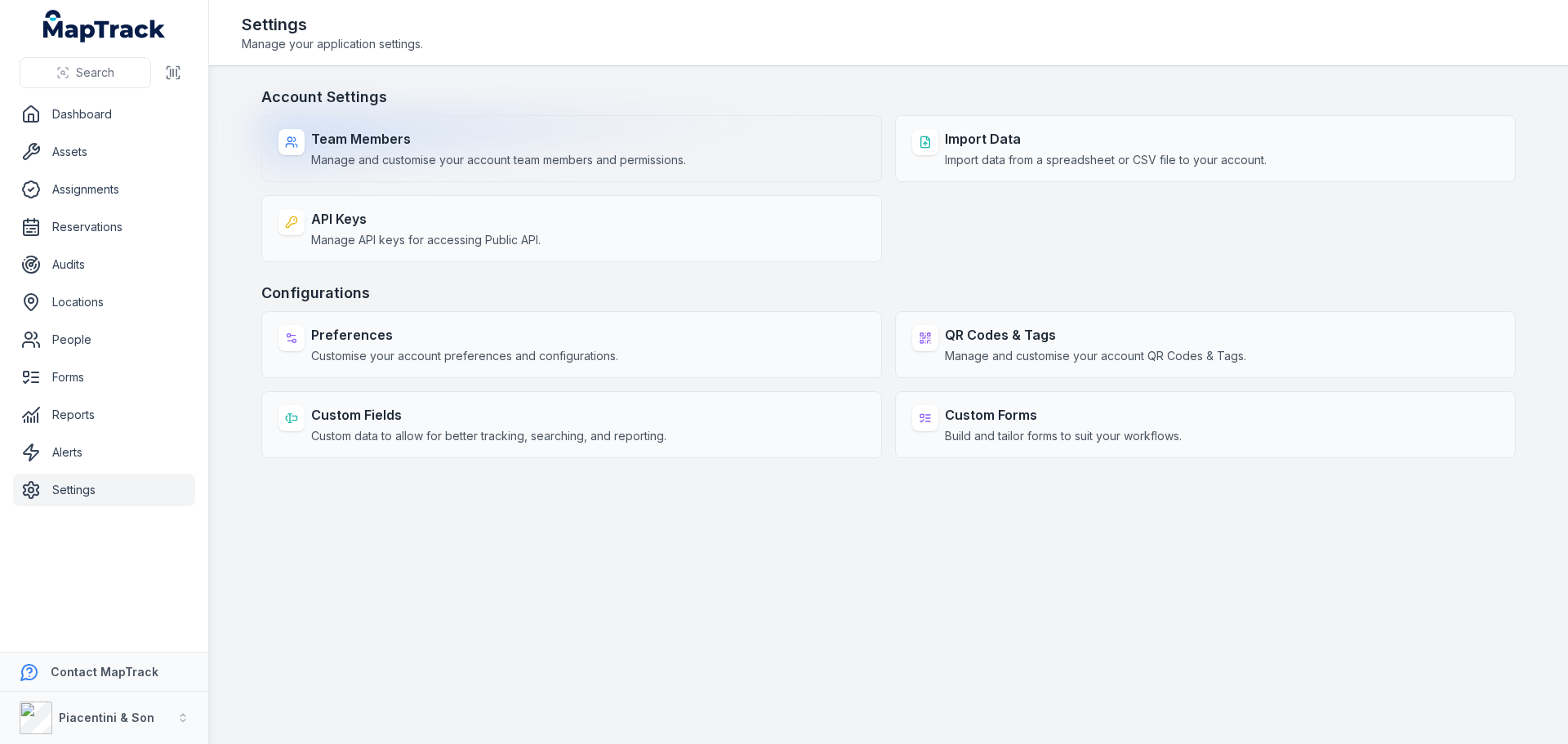
click at [373, 143] on strong "Team Members" at bounding box center [498, 138] width 374 height 19
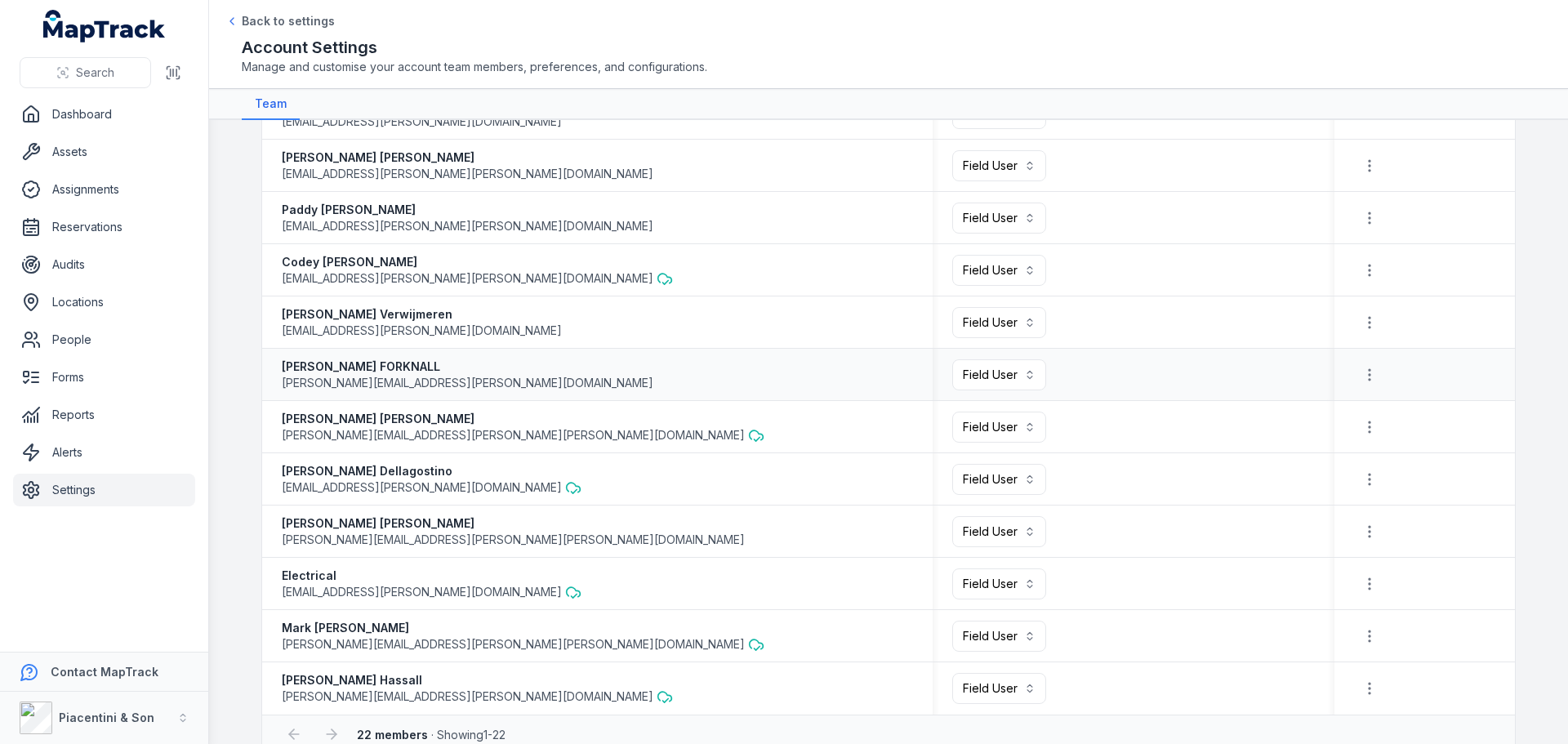
scroll to position [682, 0]
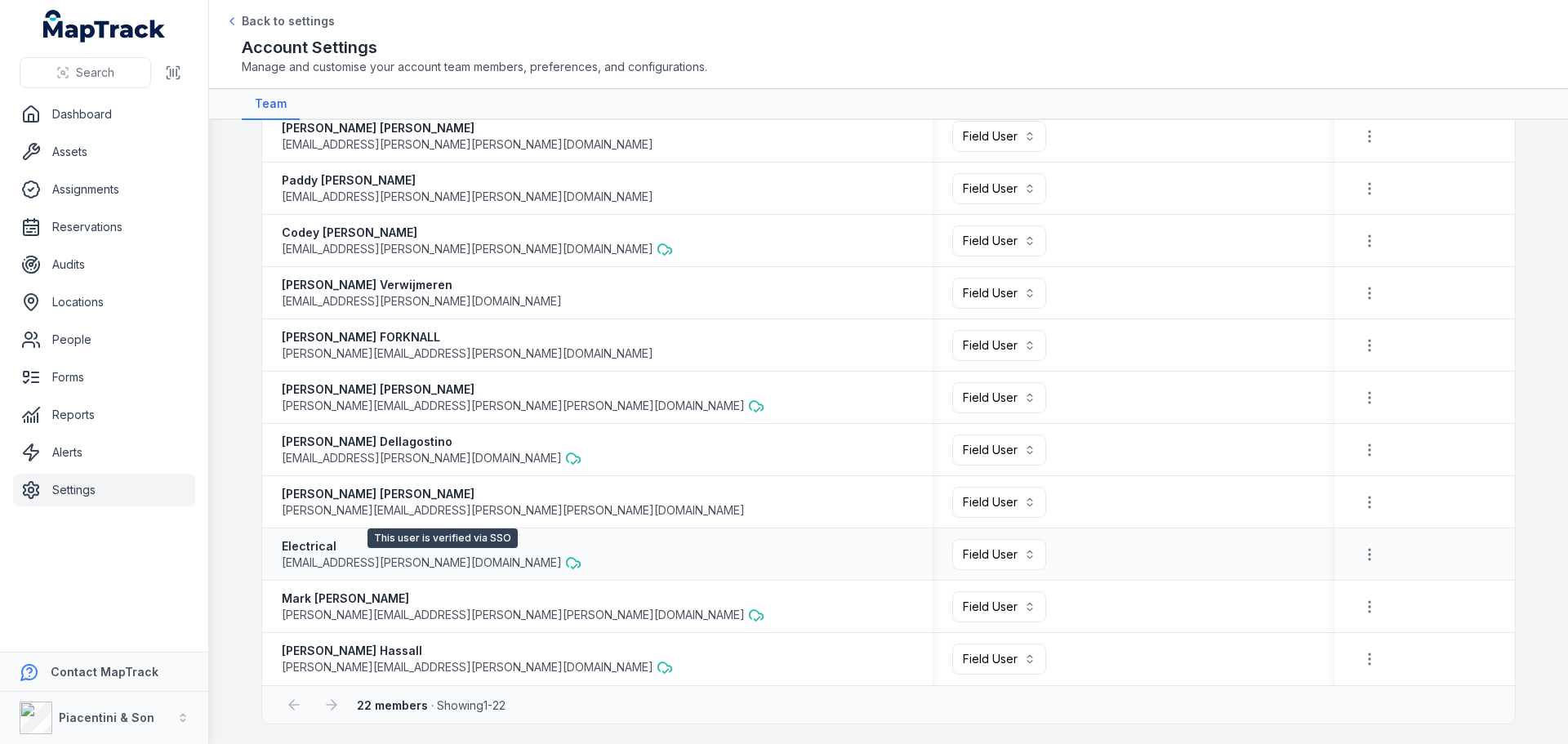
click at [567, 560] on icon at bounding box center [574, 562] width 13 height 9
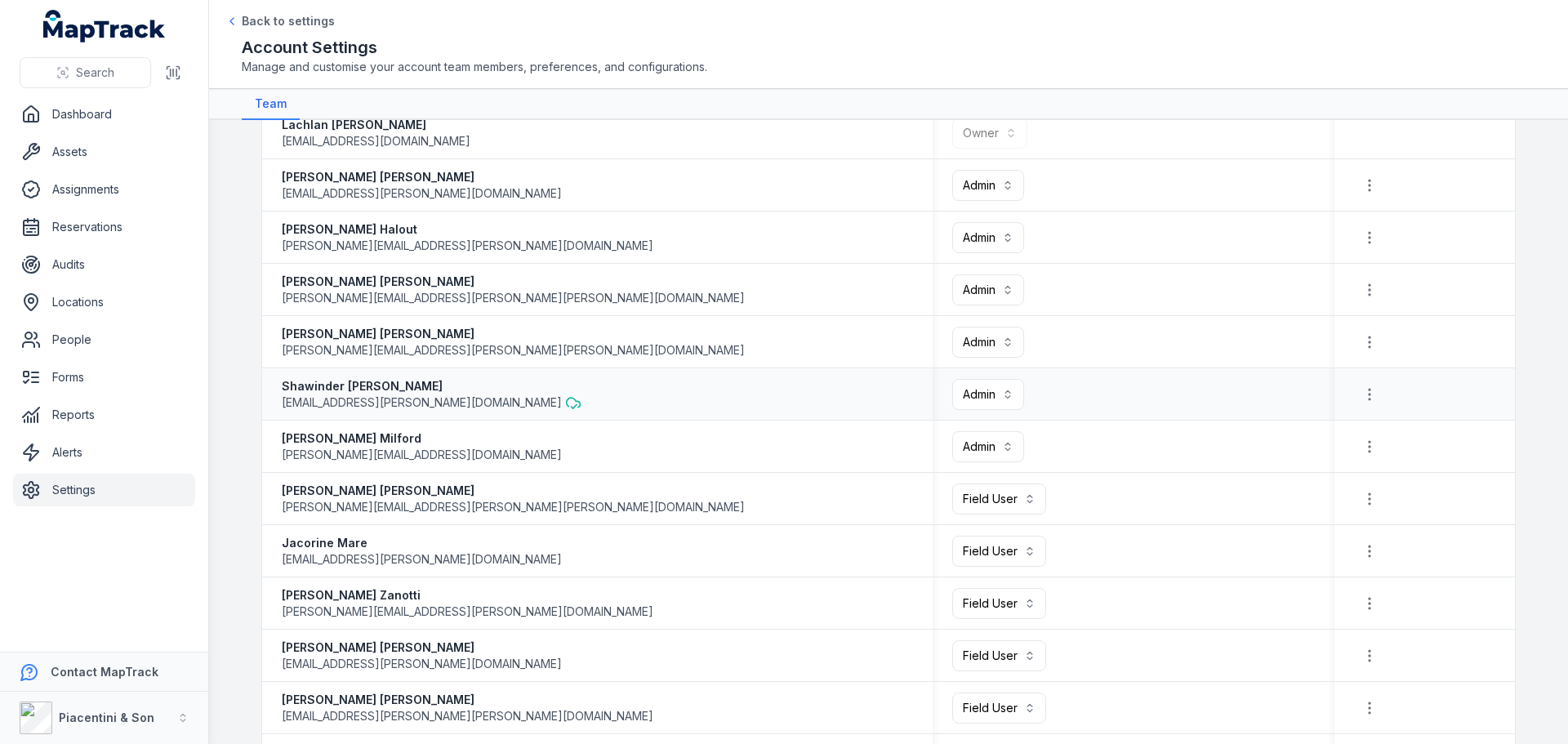
scroll to position [0, 0]
